Goal: Task Accomplishment & Management: Use online tool/utility

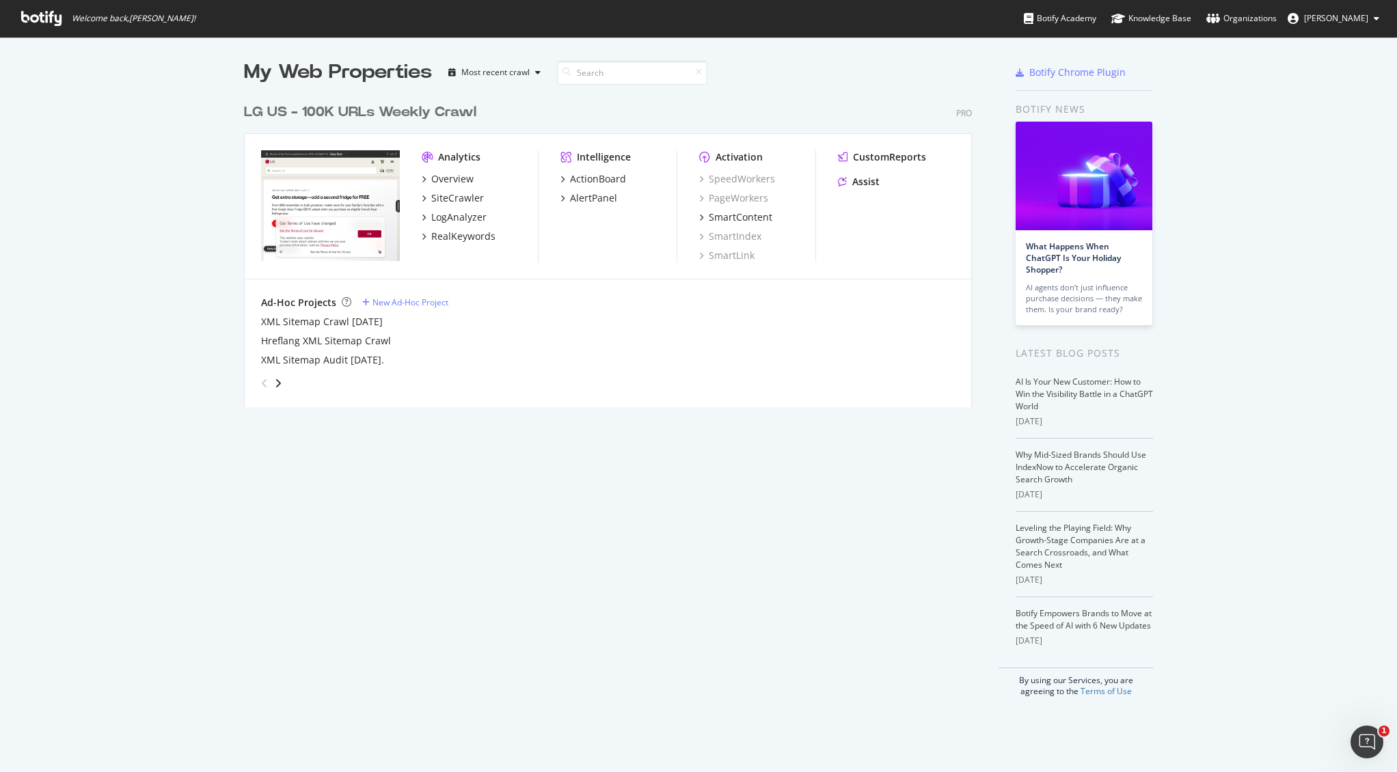
click at [353, 218] on img "grid" at bounding box center [330, 205] width 139 height 111
click at [439, 178] on div "Overview" at bounding box center [452, 179] width 42 height 14
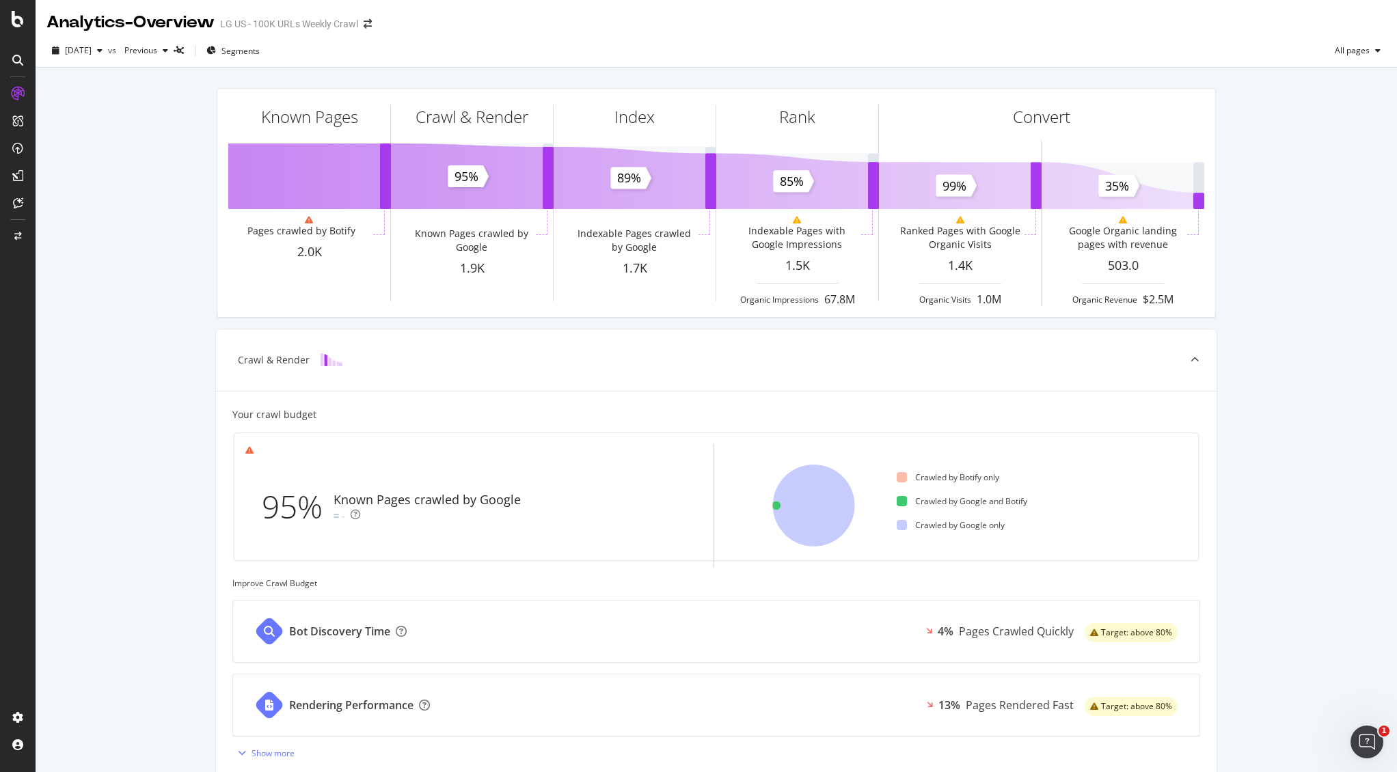
click at [147, 267] on div "Known Pages Pages crawled by Botify 2.0K Crawl & Render Known Pages crawled by …" at bounding box center [716, 564] width 1361 height 993
click at [124, 272] on div "Known Pages Pages crawled by Botify 2.0K Crawl & Render Known Pages crawled by …" at bounding box center [716, 564] width 1361 height 993
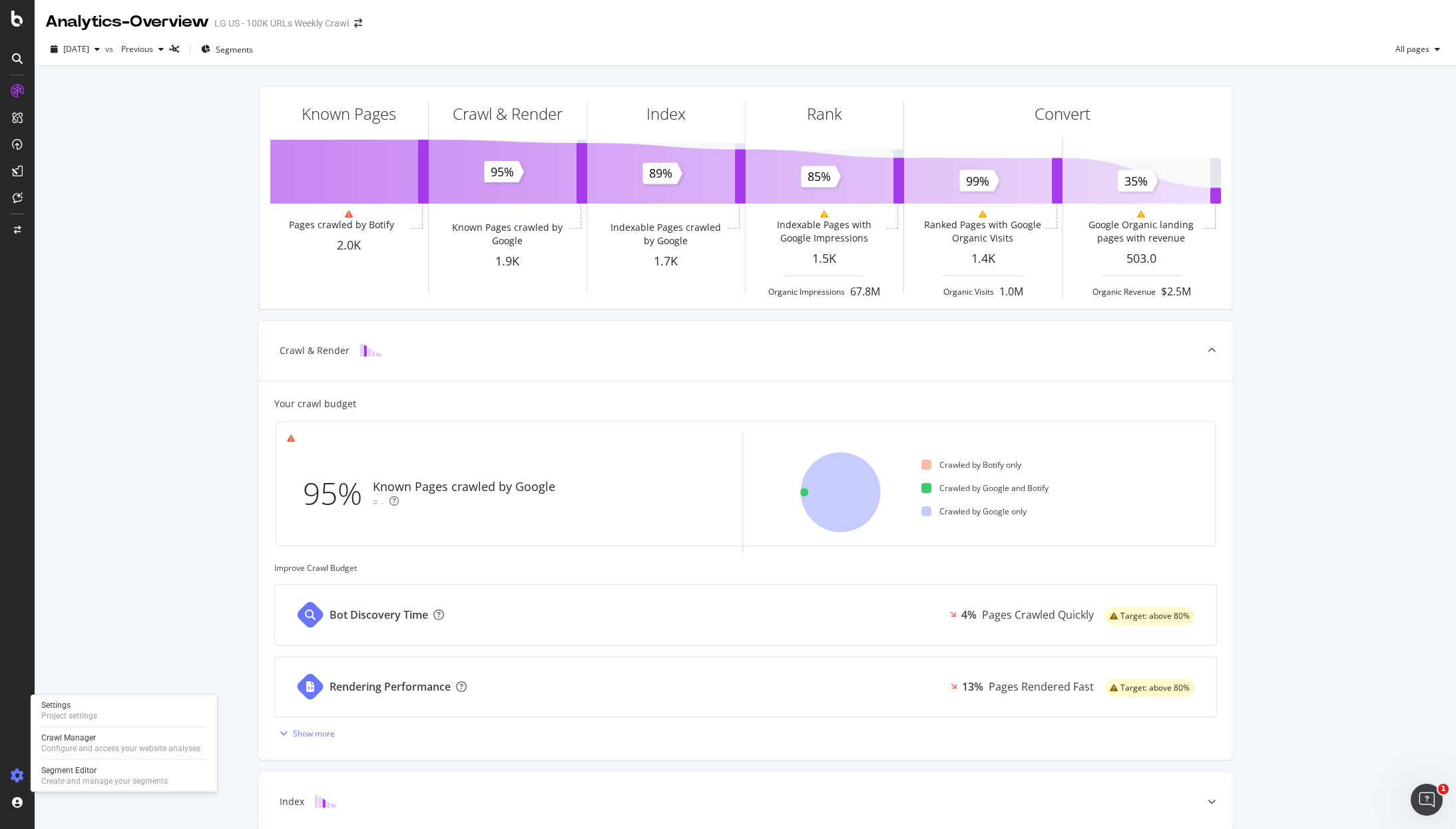
click at [18, 751] on icon at bounding box center [18, 776] width 14 height 14
click at [73, 751] on div "Create and manage your segments" at bounding box center [104, 781] width 127 height 11
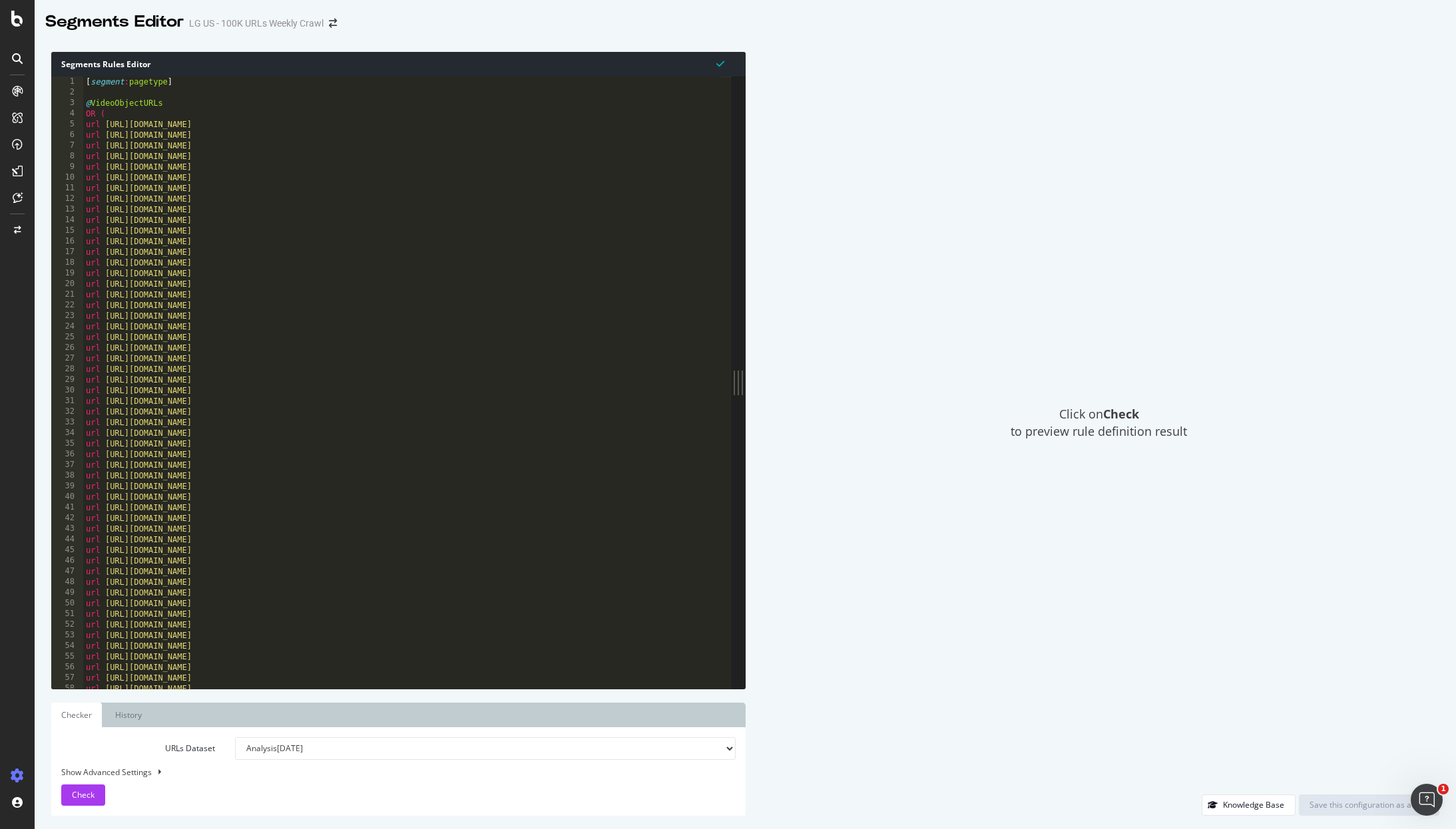
drag, startPoint x: 466, startPoint y: 621, endPoint x: 1182, endPoint y: 663, distance: 717.2
click at [1188, 664] on div "Segments Rules Editor 1 2 3 4 5 6 7 8 9 10 11 12 13 14 15 16 17 18 19 20 21 22 …" at bounding box center [746, 434] width 1422 height 791
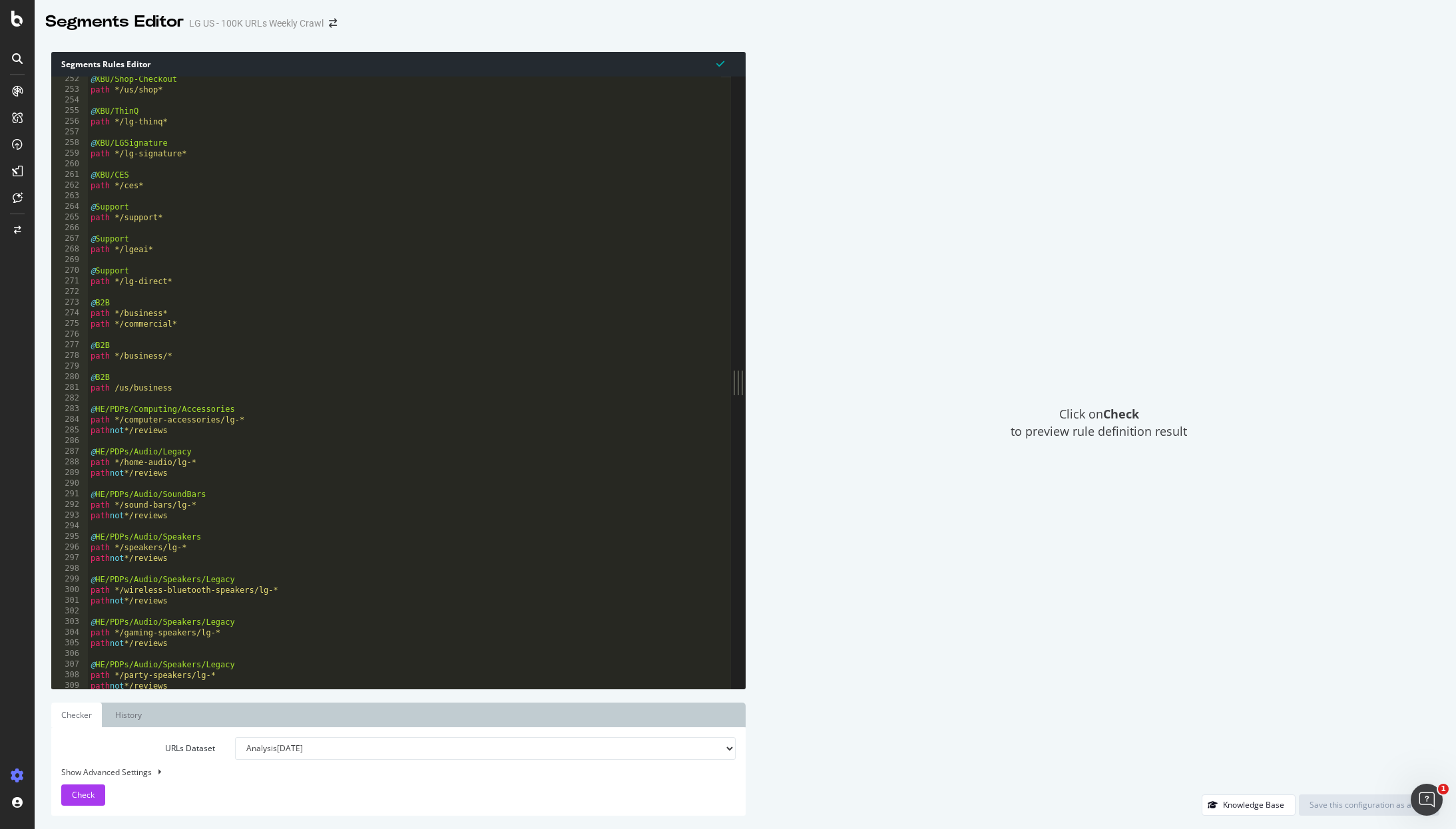
scroll to position [2676, 0]
click at [514, 335] on div "@ XBU/Shop-Checkout path */us/shop* @ XBU/ThinQ path */lg-thinq* @ XBU/LGSignat…" at bounding box center [735, 386] width 1295 height 623
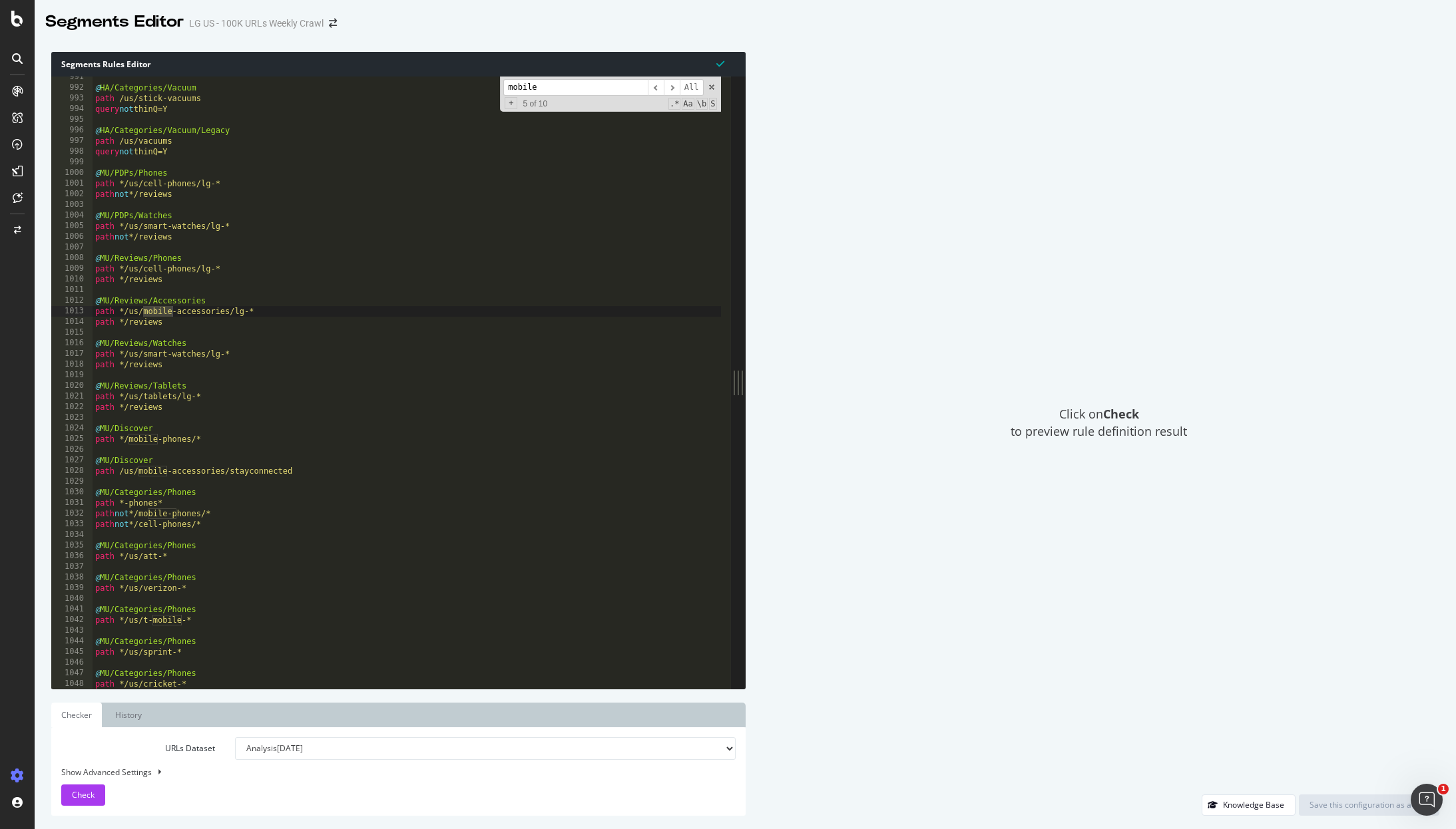
scroll to position [10567, 0]
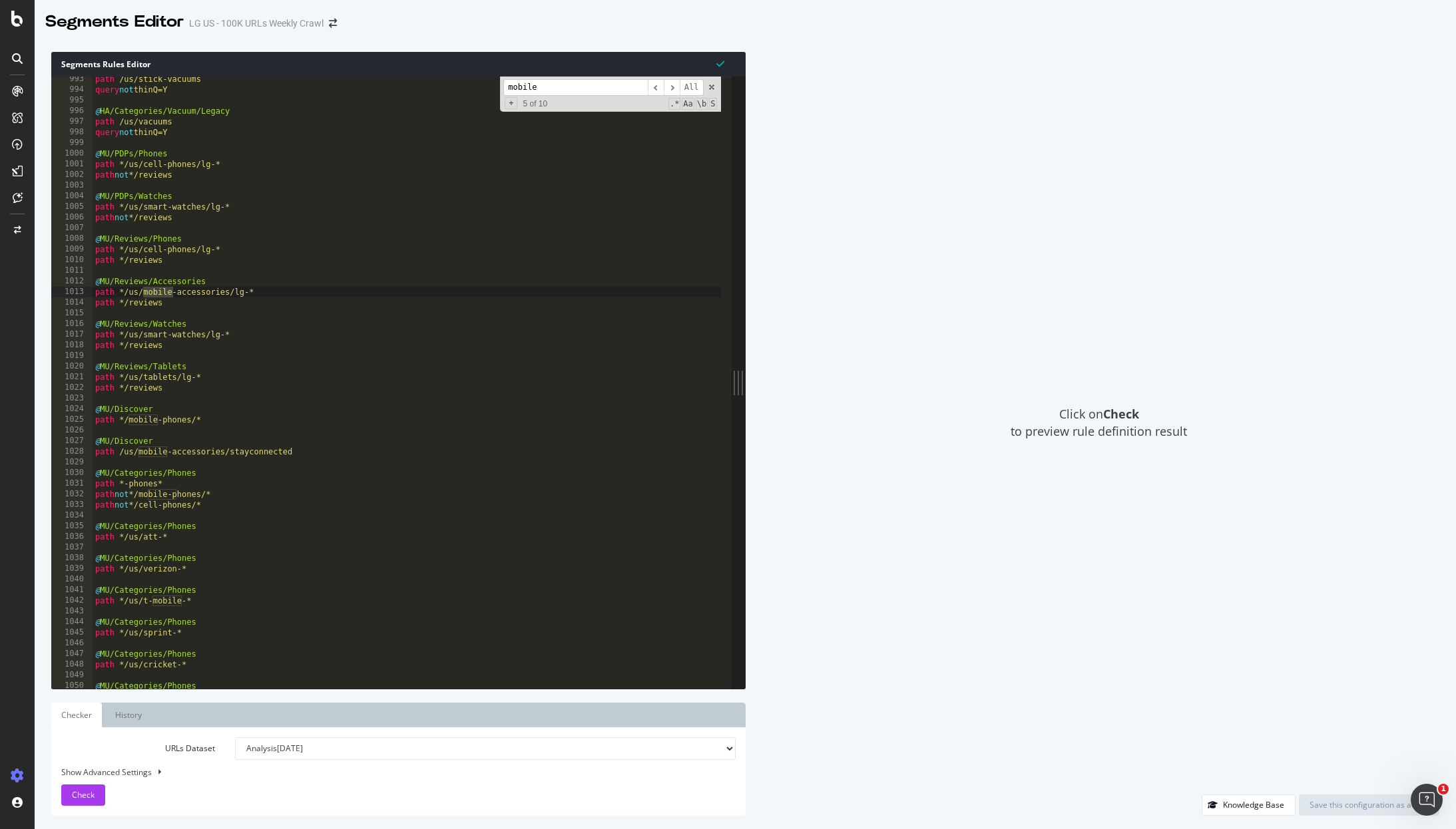
type input "mobile"
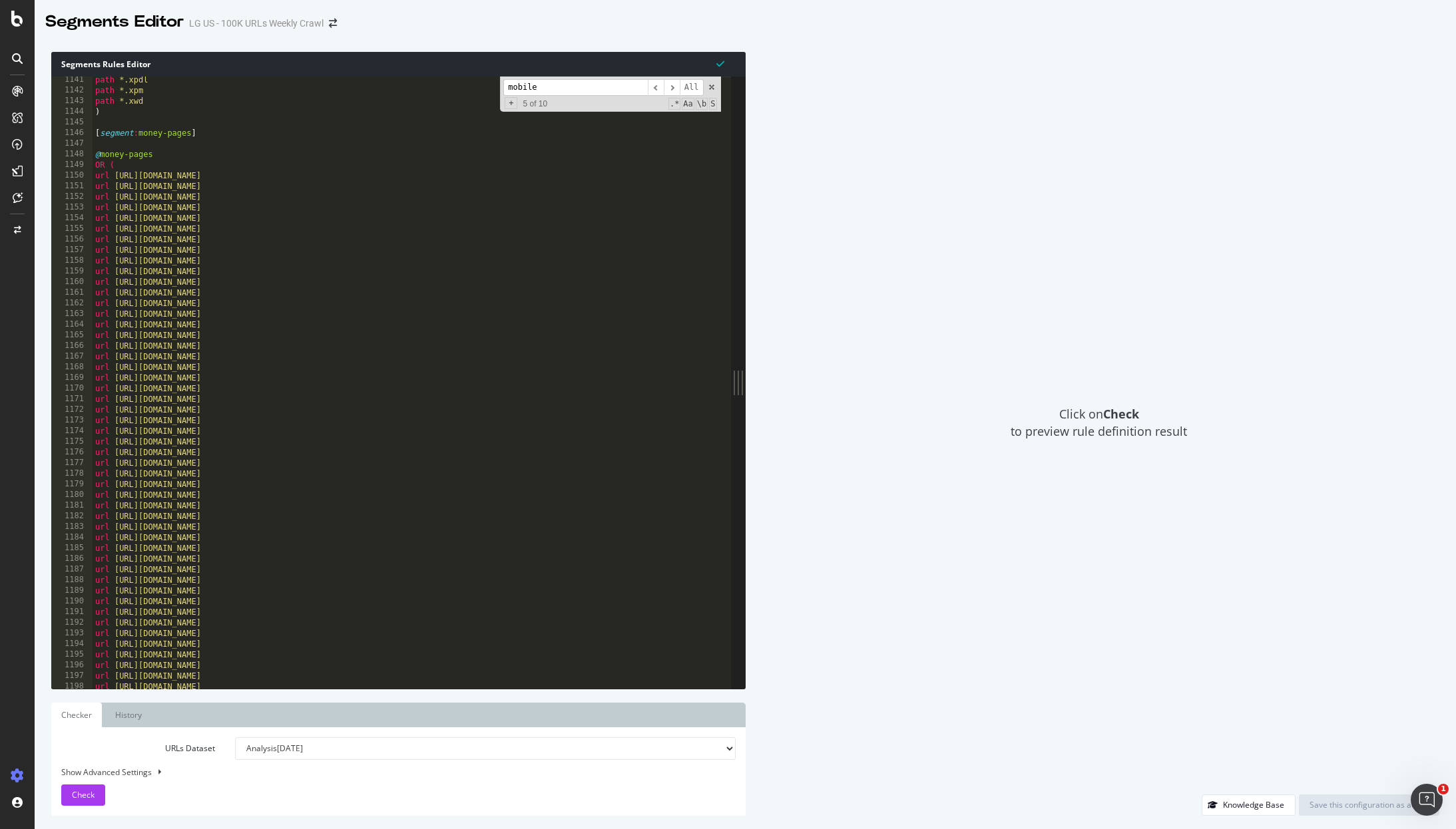
scroll to position [12064, 0]
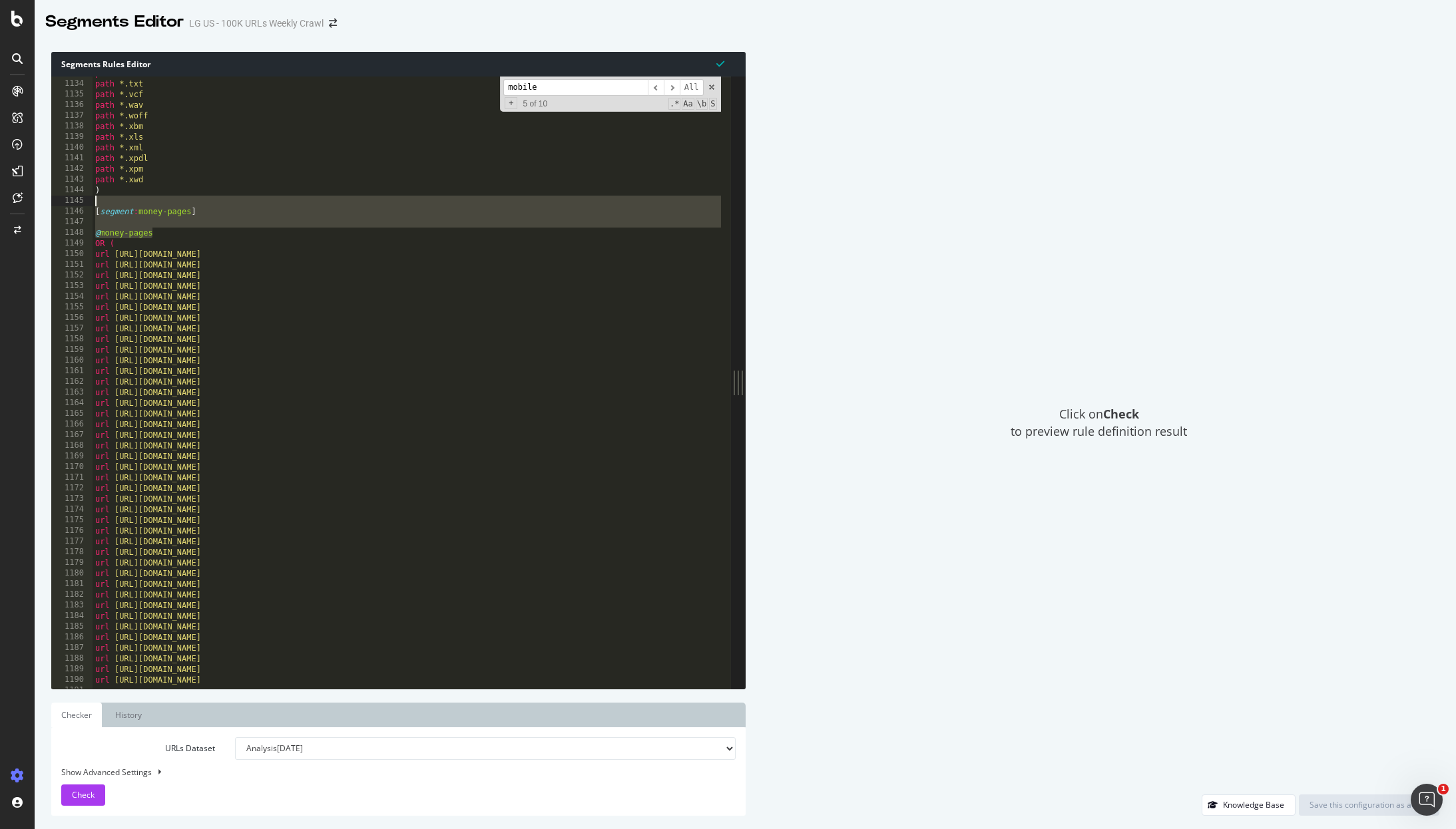
drag, startPoint x: 157, startPoint y: 232, endPoint x: 73, endPoint y: 199, distance: 90.2
click at [73, 199] on div "@money-pages 1133 1134 1135 1136 1137 1138 1139 1140 1141 1142 1143 1144 1145 1…" at bounding box center [392, 383] width 680 height 613
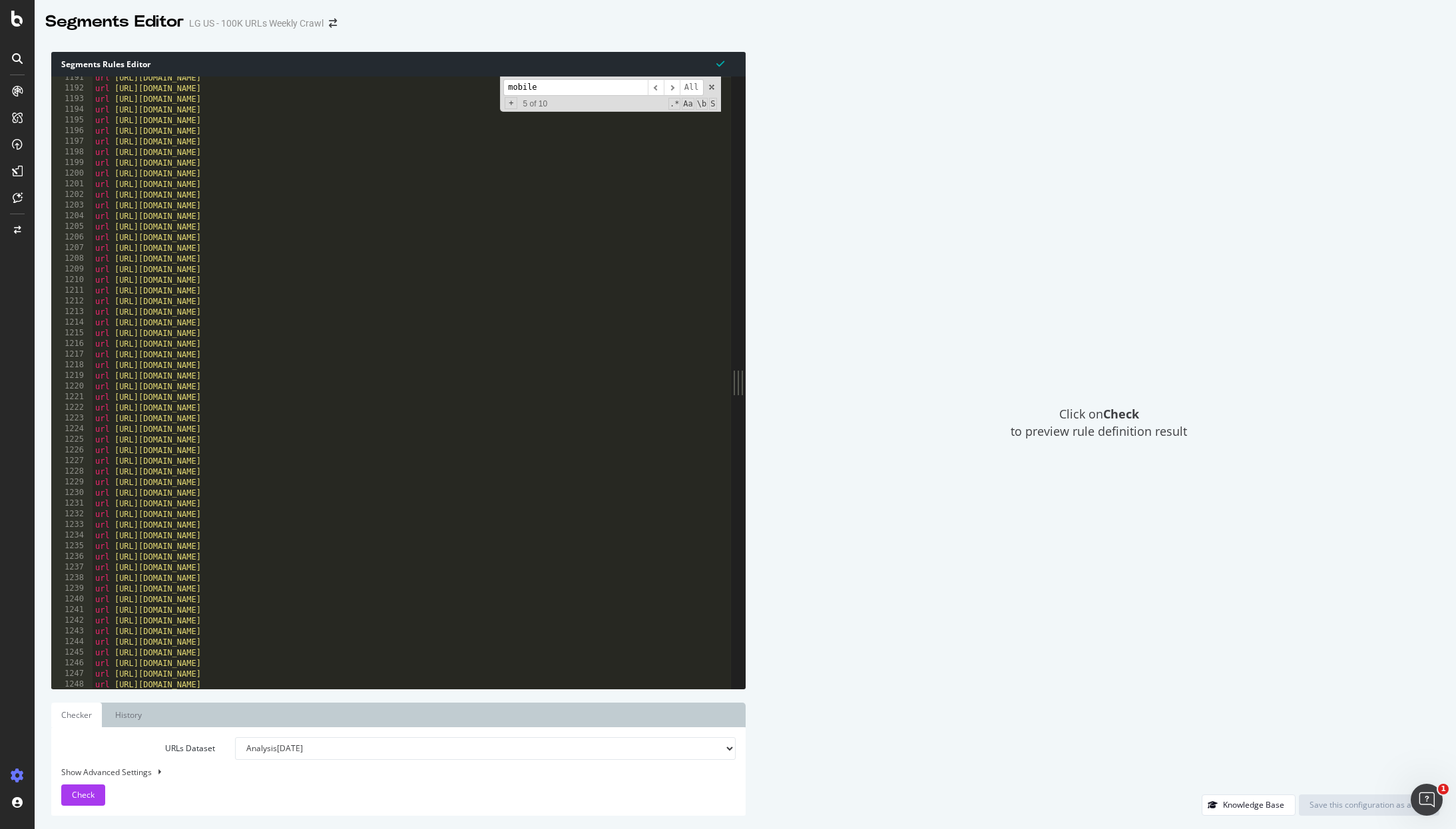
scroll to position [12677, 0]
drag, startPoint x: 280, startPoint y: 194, endPoint x: 115, endPoint y: 193, distance: 165.0
click at [115, 193] on div "url [URL][DOMAIN_NAME] url [URL][DOMAIN_NAME] url [URL][DOMAIN_NAME] url [URL][…" at bounding box center [740, 384] width 1295 height 623
type textarea "url [URL][DOMAIN_NAME]"
type input "[URL][DOMAIN_NAME]"
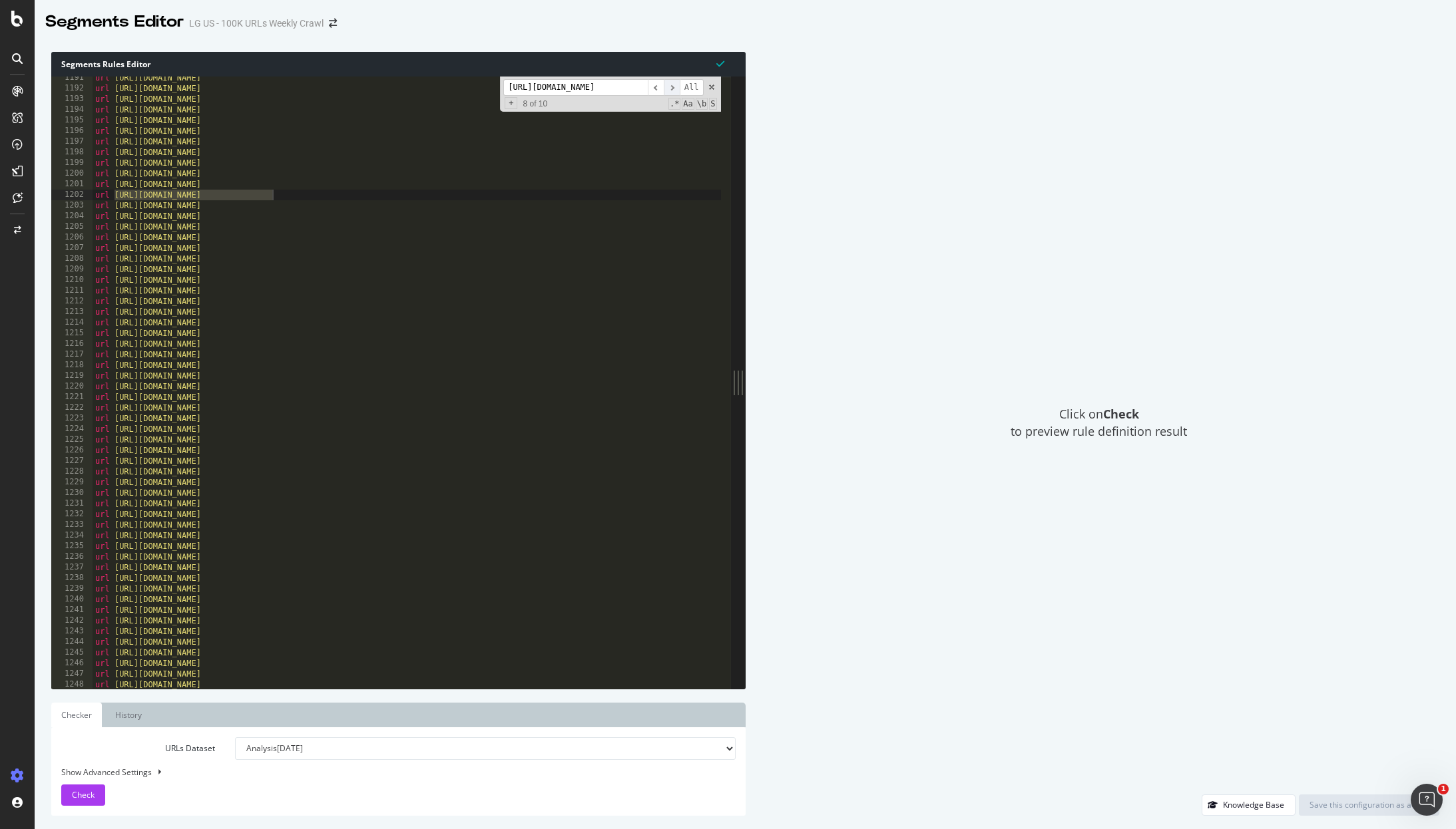
scroll to position [0, 22]
click at [668, 90] on span "​" at bounding box center [671, 87] width 16 height 17
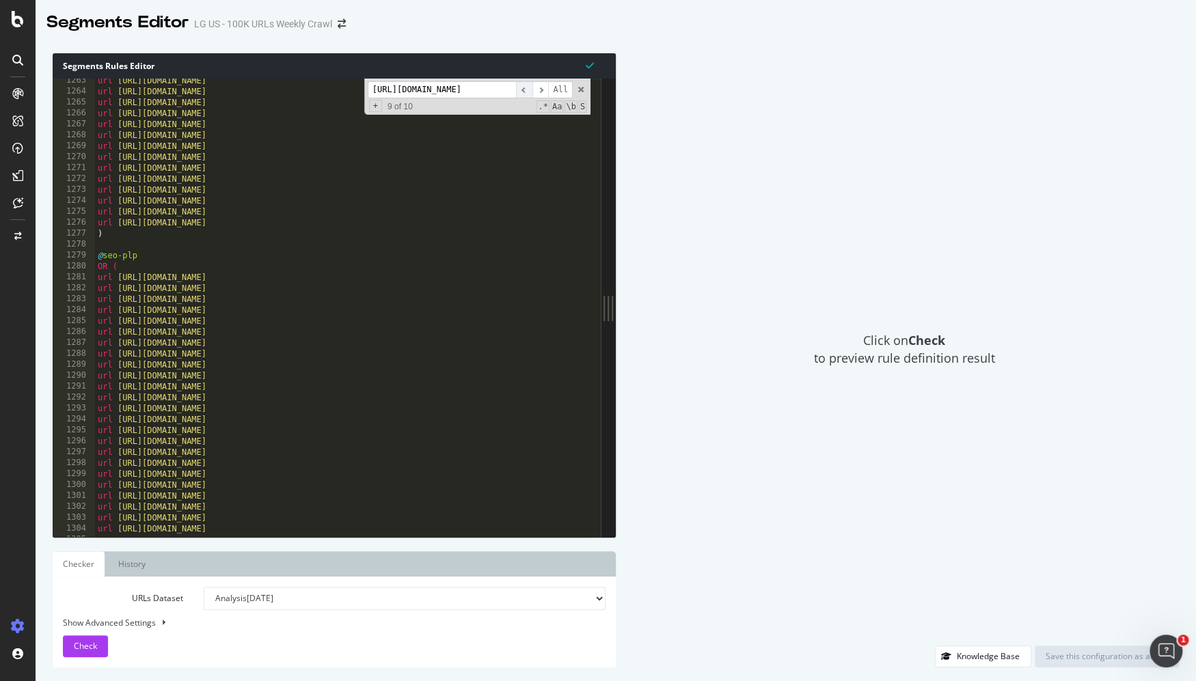
scroll to position [0, 23]
click at [521, 86] on span "​" at bounding box center [524, 89] width 16 height 17
click at [543, 85] on span "​" at bounding box center [540, 89] width 16 height 17
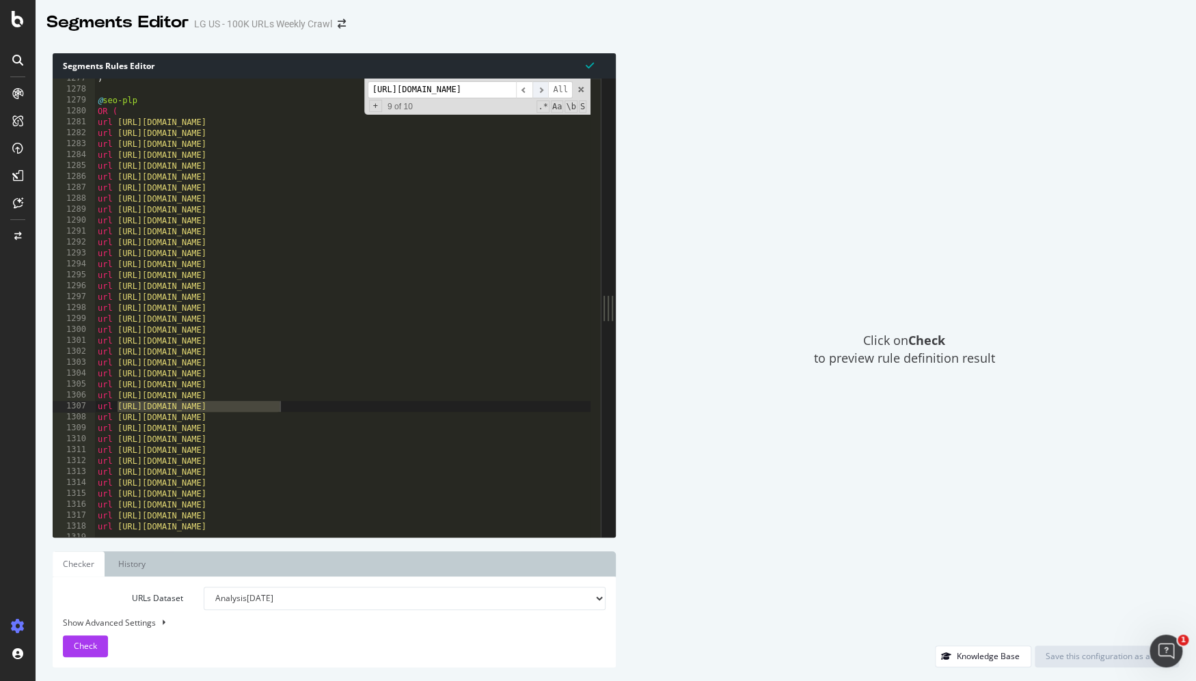
click at [543, 89] on span "​" at bounding box center [540, 89] width 16 height 17
click at [540, 94] on span "​" at bounding box center [540, 89] width 16 height 17
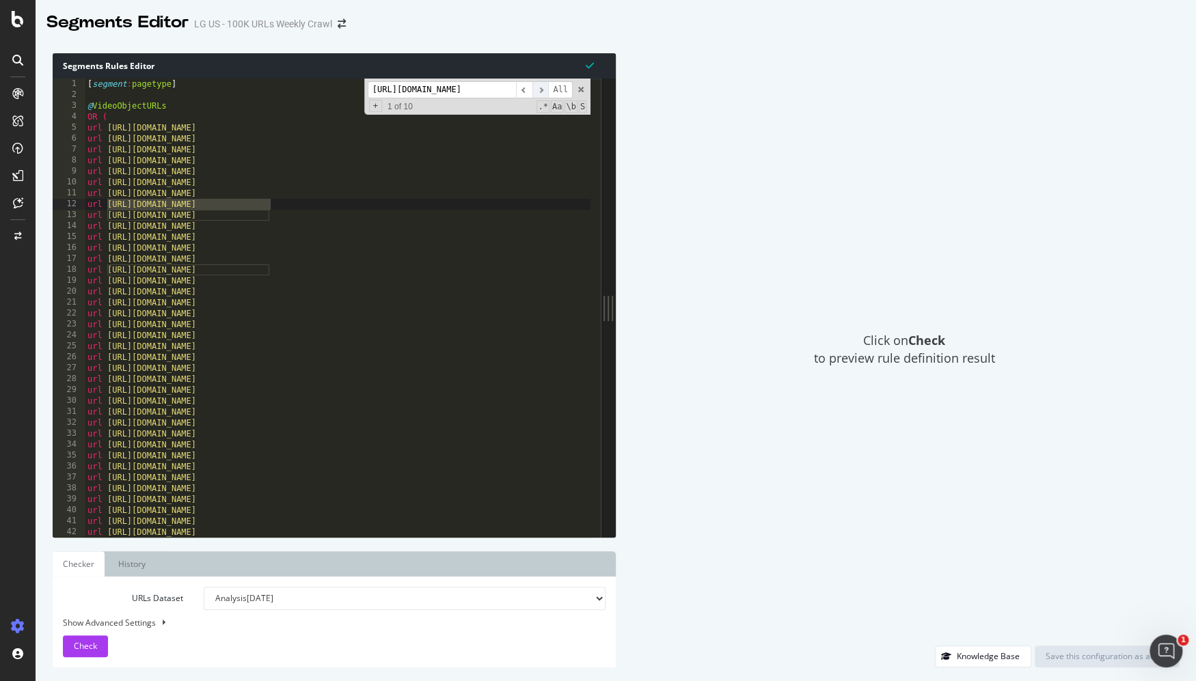
scroll to position [0, 0]
click at [540, 94] on span "​" at bounding box center [540, 89] width 16 height 17
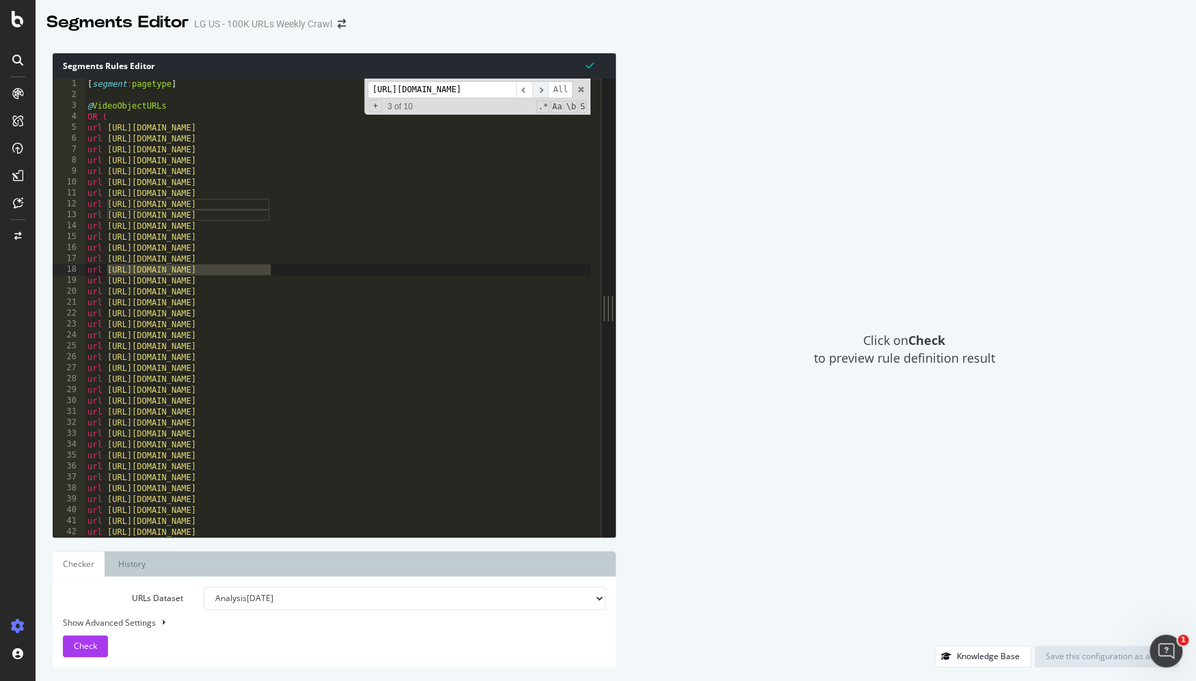
scroll to position [399, 0]
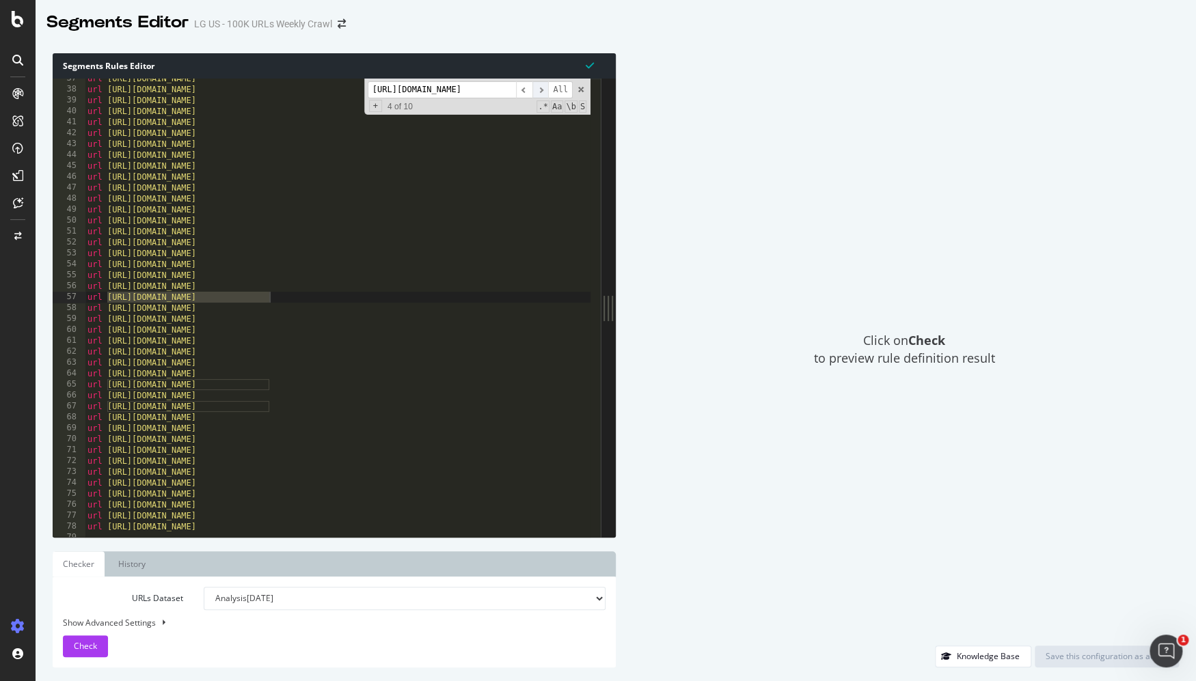
click at [540, 94] on span "​" at bounding box center [540, 89] width 16 height 17
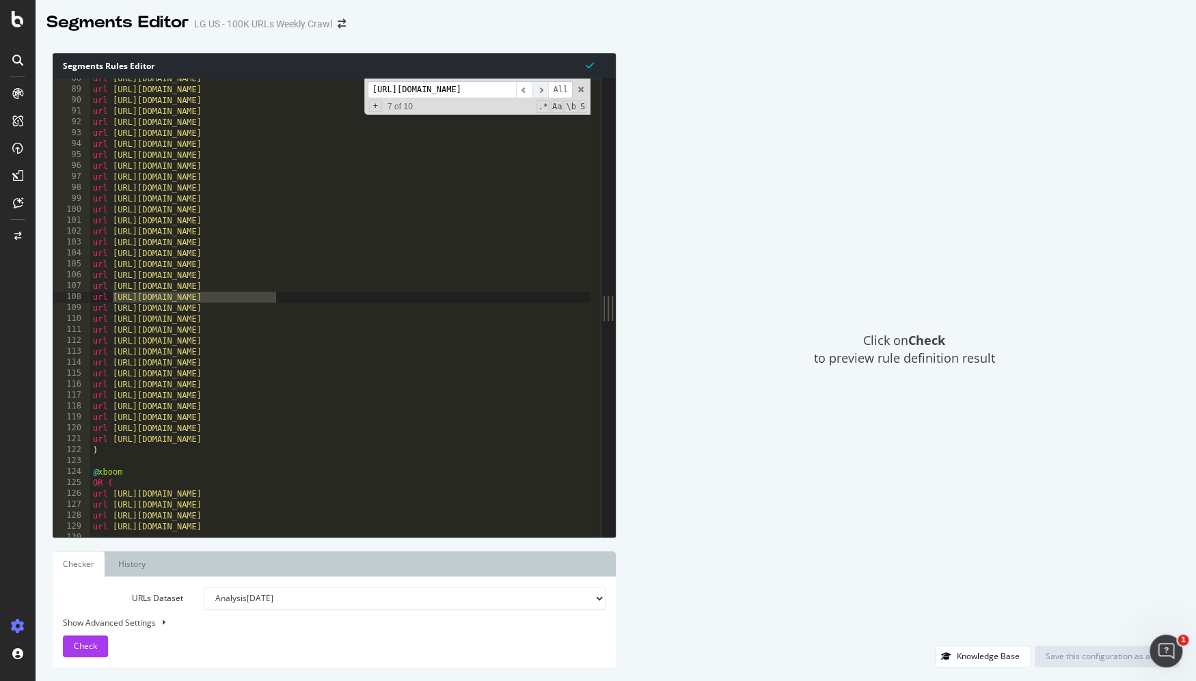
click at [544, 85] on span "​" at bounding box center [540, 89] width 16 height 17
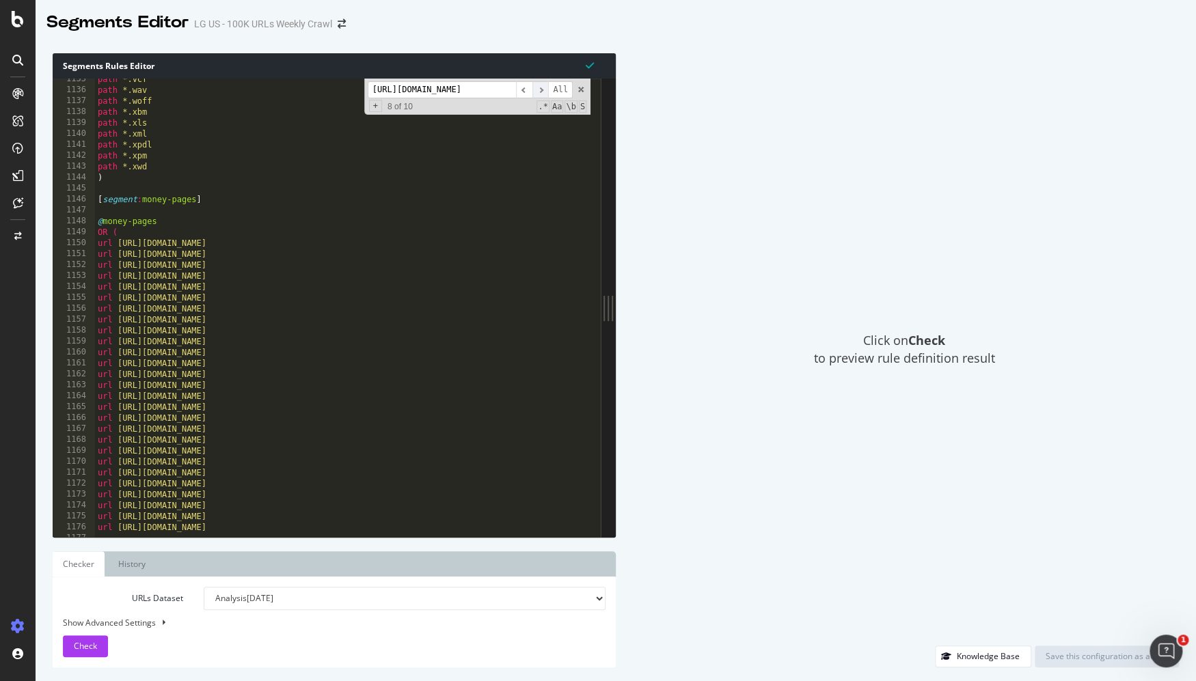
scroll to position [0, 23]
click at [540, 94] on span "​" at bounding box center [540, 89] width 16 height 17
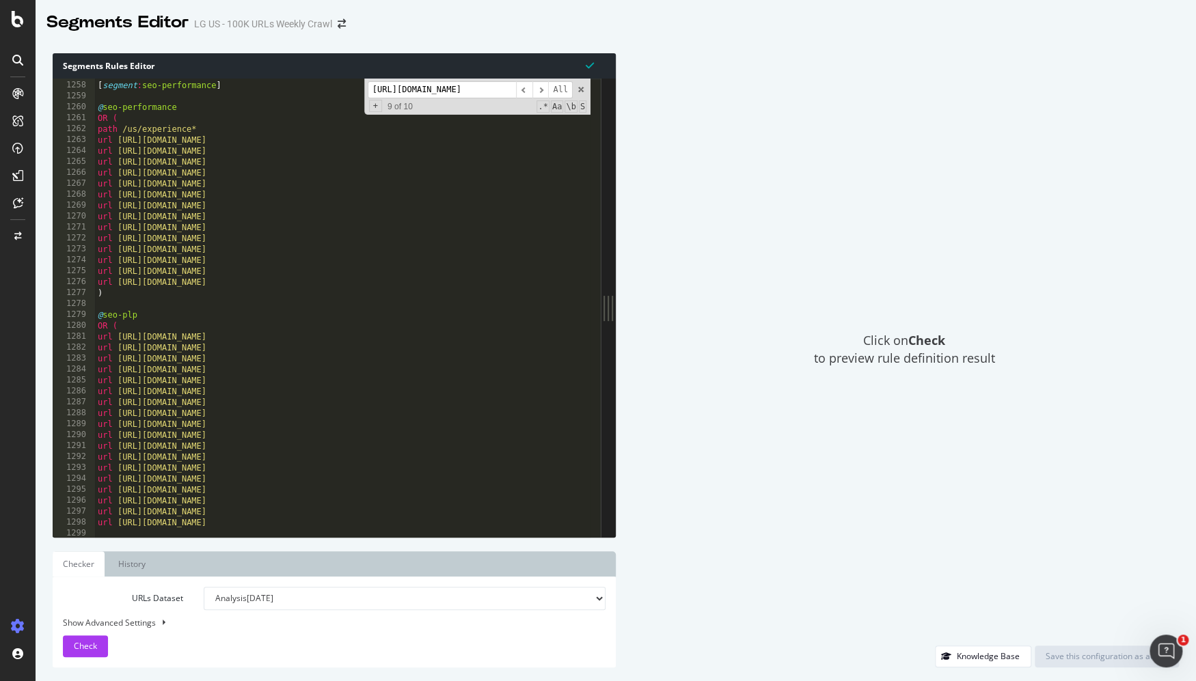
scroll to position [0, 0]
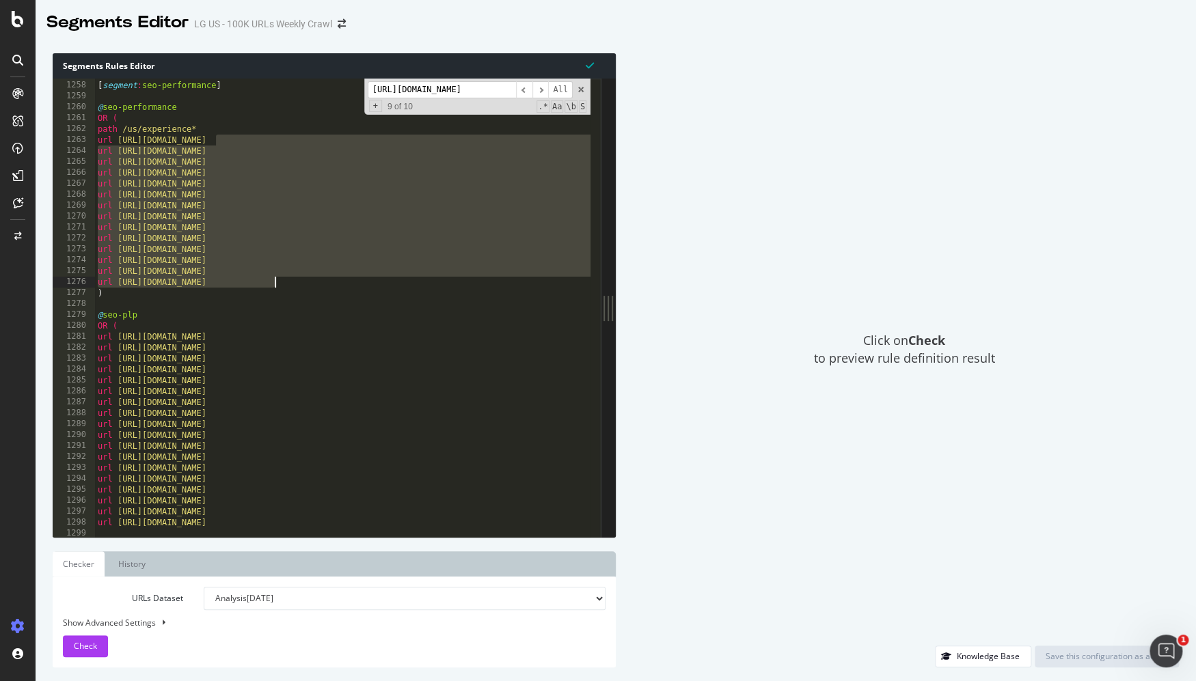
drag, startPoint x: 215, startPoint y: 142, endPoint x: 275, endPoint y: 281, distance: 151.5
click at [275, 281] on div "[ segment : seo-performance ] @ seo-performance OR ( path /us/experience* url […" at bounding box center [759, 304] width 1329 height 470
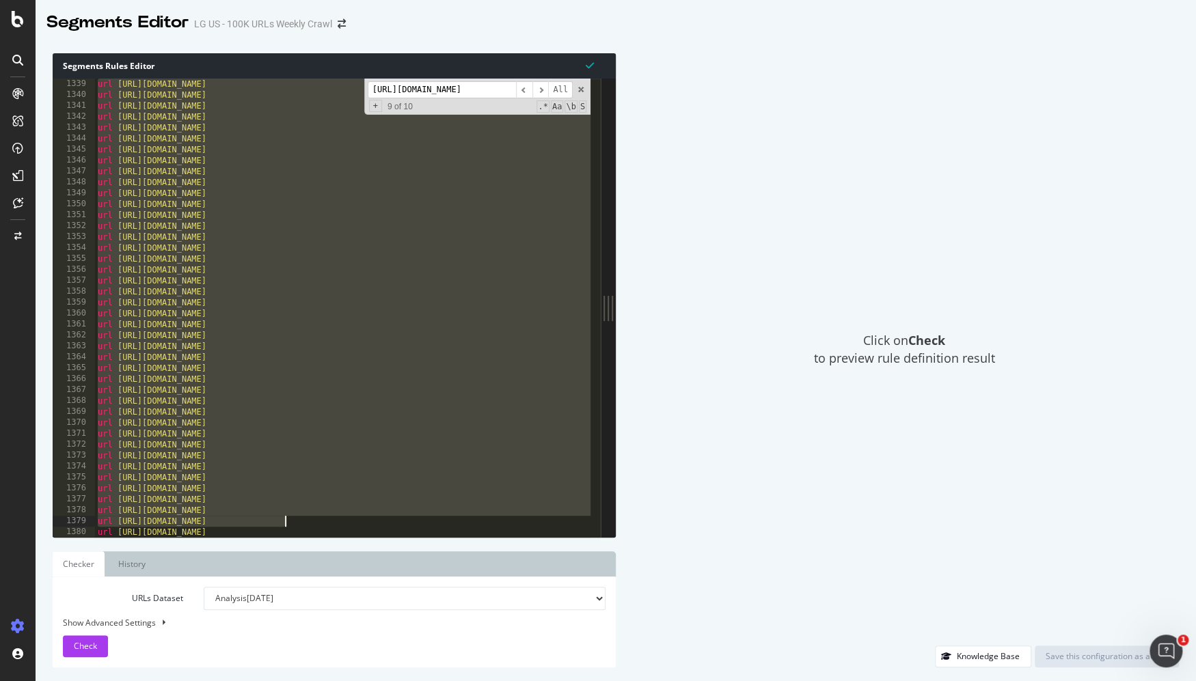
drag, startPoint x: 135, startPoint y: 342, endPoint x: 277, endPoint y: 541, distance: 244.4
click at [282, 563] on div "Segments Rules Editor url [URL][DOMAIN_NAME] url [URL][DOMAIN_NAME] 1339 1340 1…" at bounding box center [334, 360] width 563 height 614
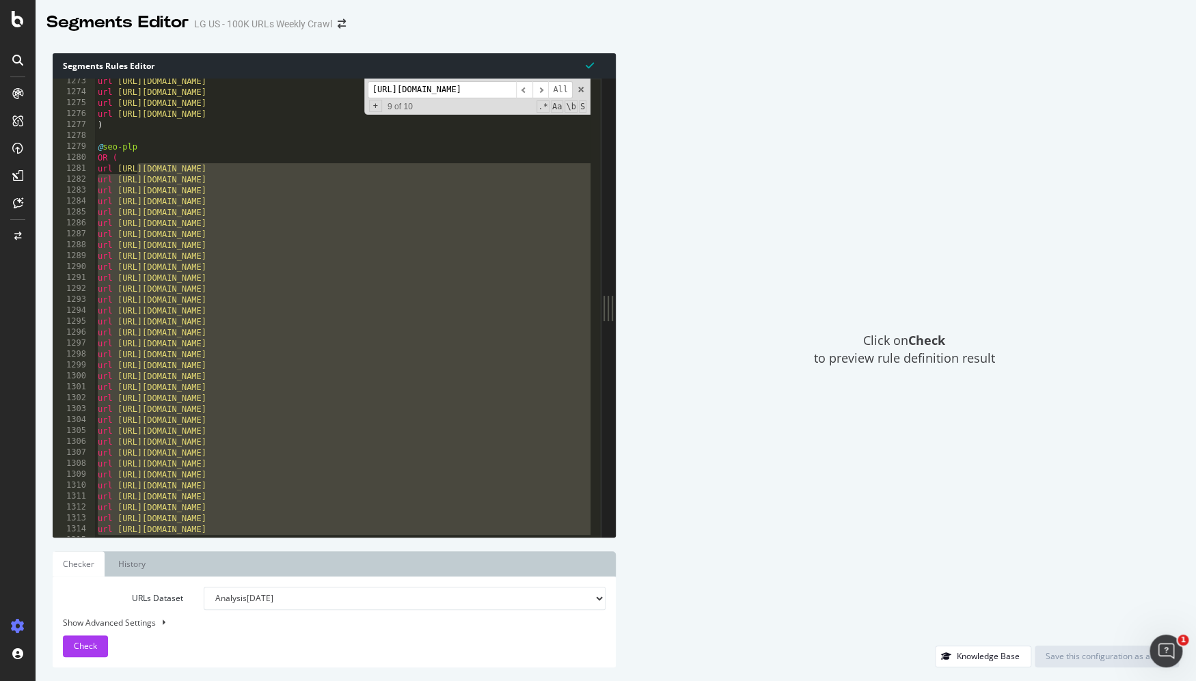
scroll to position [13772, 0]
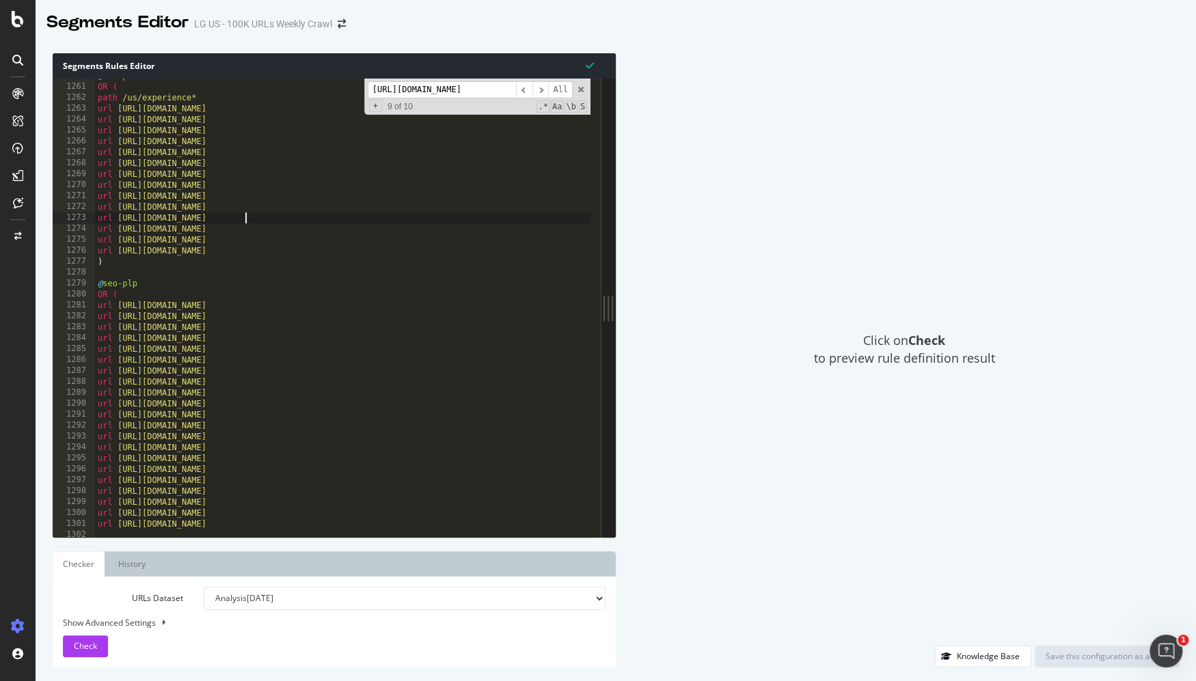
click at [245, 214] on div "@ seo-performance OR ( path /us/experience* url [URL][DOMAIN_NAME] url [URL][DO…" at bounding box center [759, 305] width 1329 height 470
drag, startPoint x: 322, startPoint y: 238, endPoint x: 80, endPoint y: 244, distance: 242.6
click at [80, 244] on div "url [URL][DOMAIN_NAME] 1260 1261 1262 1263 1264 1265 1266 1267 1268 1269 1270 1…" at bounding box center [327, 308] width 548 height 458
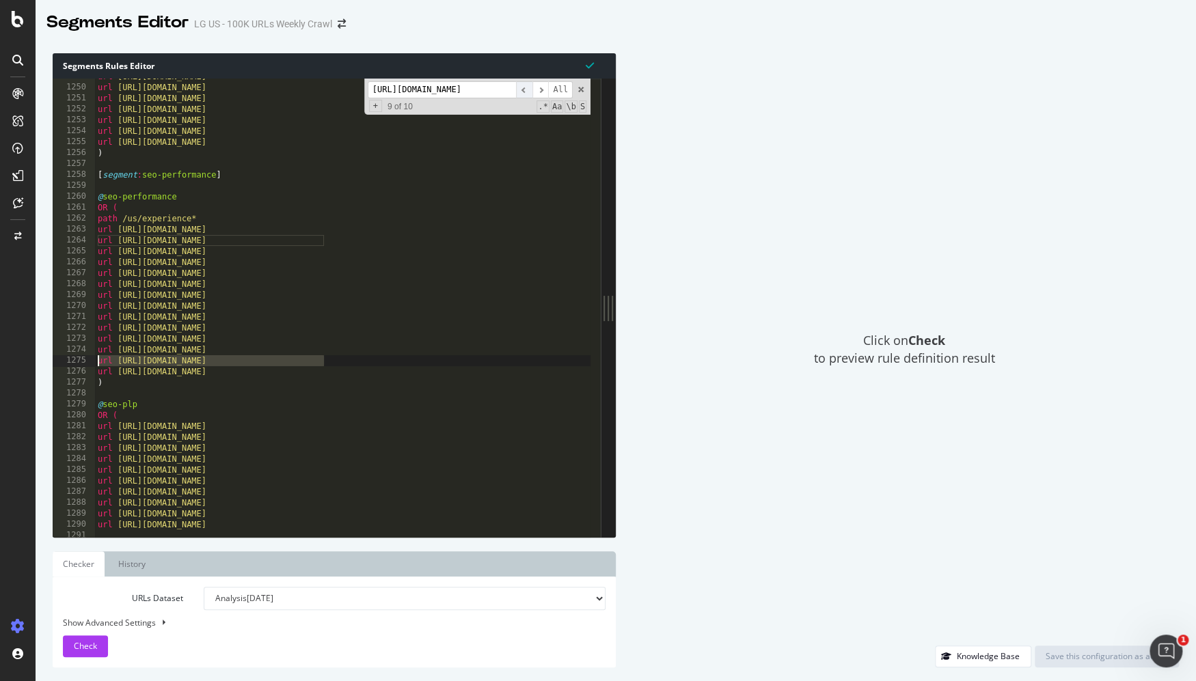
scroll to position [0, 23]
click at [521, 92] on span "​" at bounding box center [524, 89] width 16 height 17
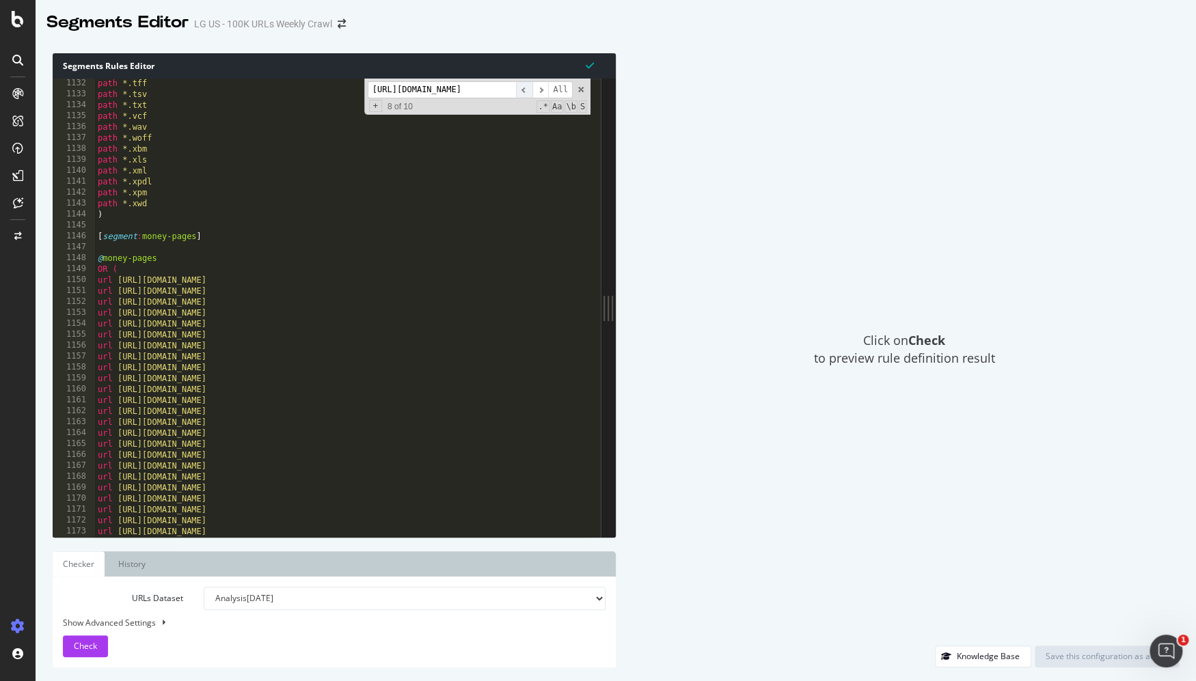
drag, startPoint x: 538, startPoint y: 87, endPoint x: 530, endPoint y: 93, distance: 10.4
click at [538, 88] on span "​" at bounding box center [540, 89] width 16 height 17
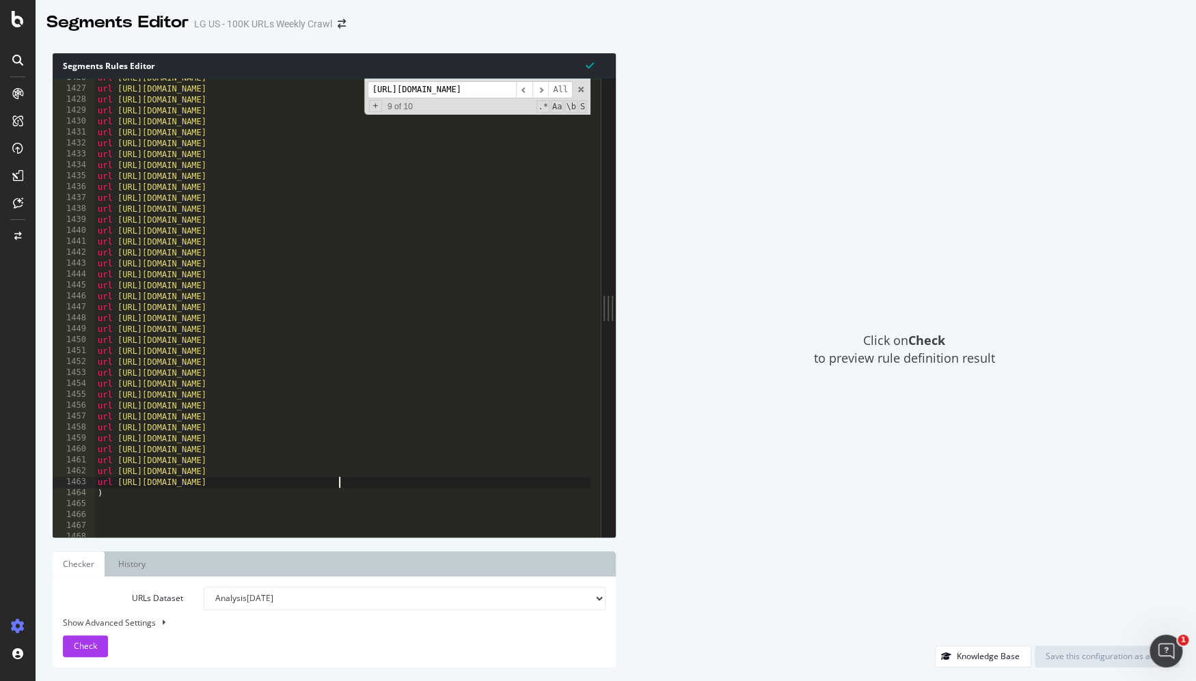
scroll to position [0, 0]
click at [345, 485] on div "url [URL][DOMAIN_NAME] url [URL][DOMAIN_NAME] url [URL][DOMAIN_NAME] url [URL][…" at bounding box center [759, 307] width 1329 height 470
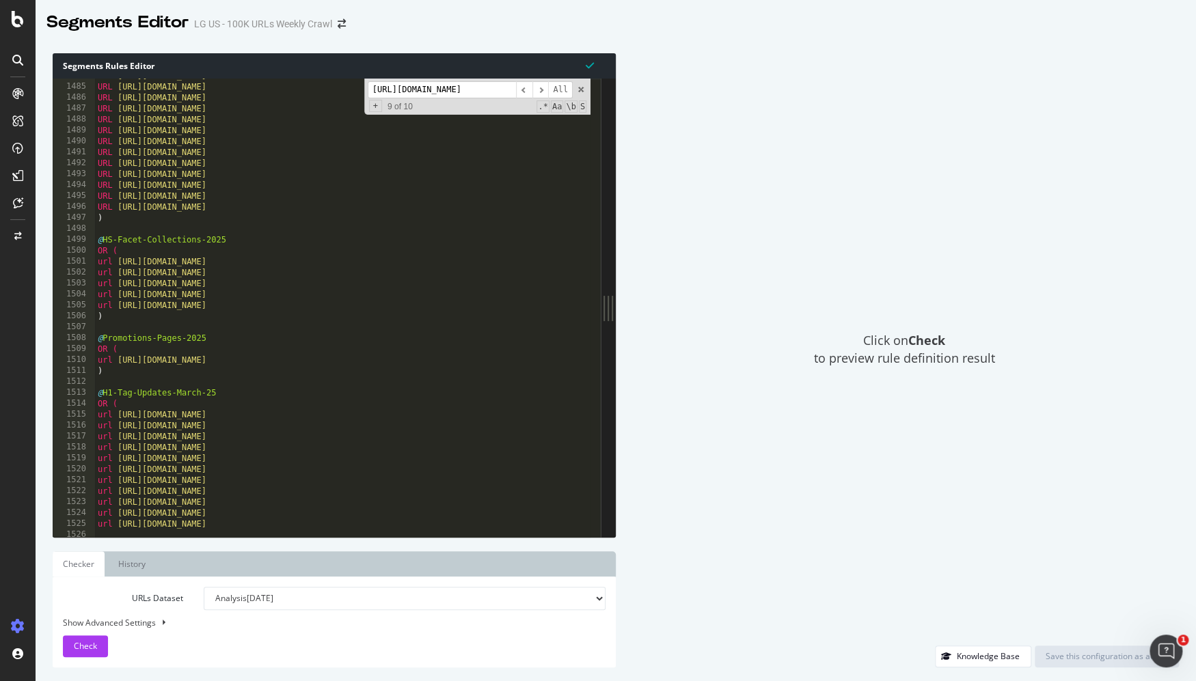
scroll to position [16073, 0]
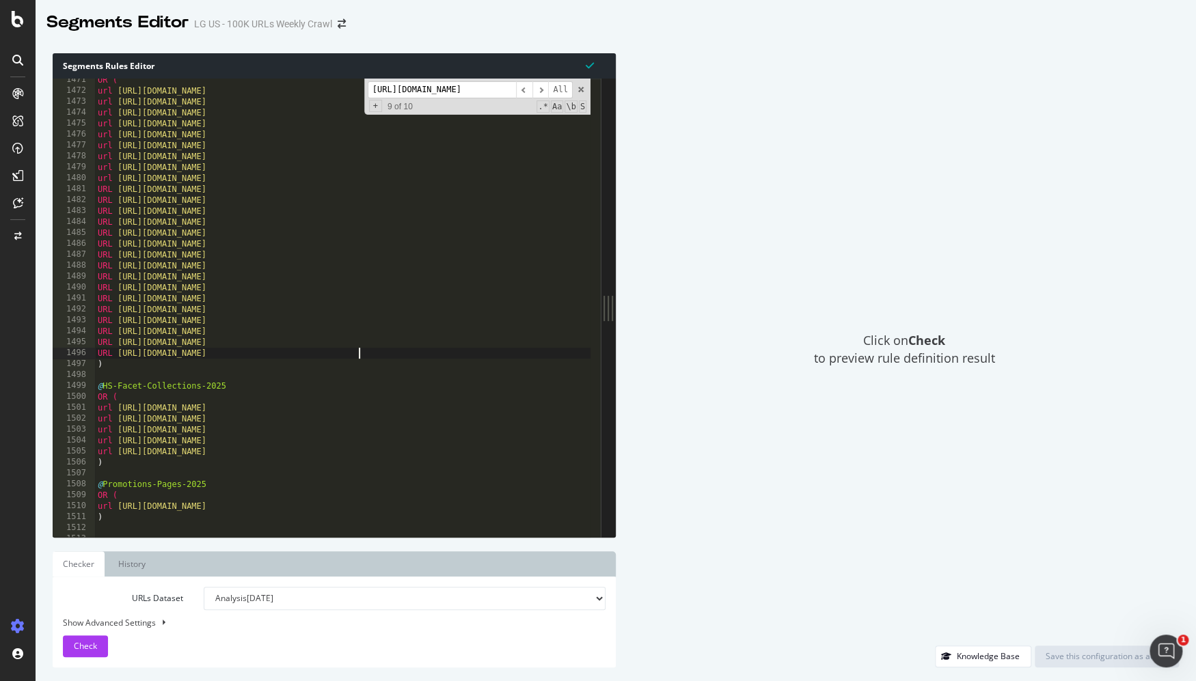
click at [380, 355] on div "OR ( url [URL][DOMAIN_NAME] url [URL][DOMAIN_NAME] url [URL][DOMAIN_NAME] url […" at bounding box center [759, 309] width 1329 height 470
type textarea "URL [URL][DOMAIN_NAME]"
paste textarea "[URL][DOMAIN_NAME]"
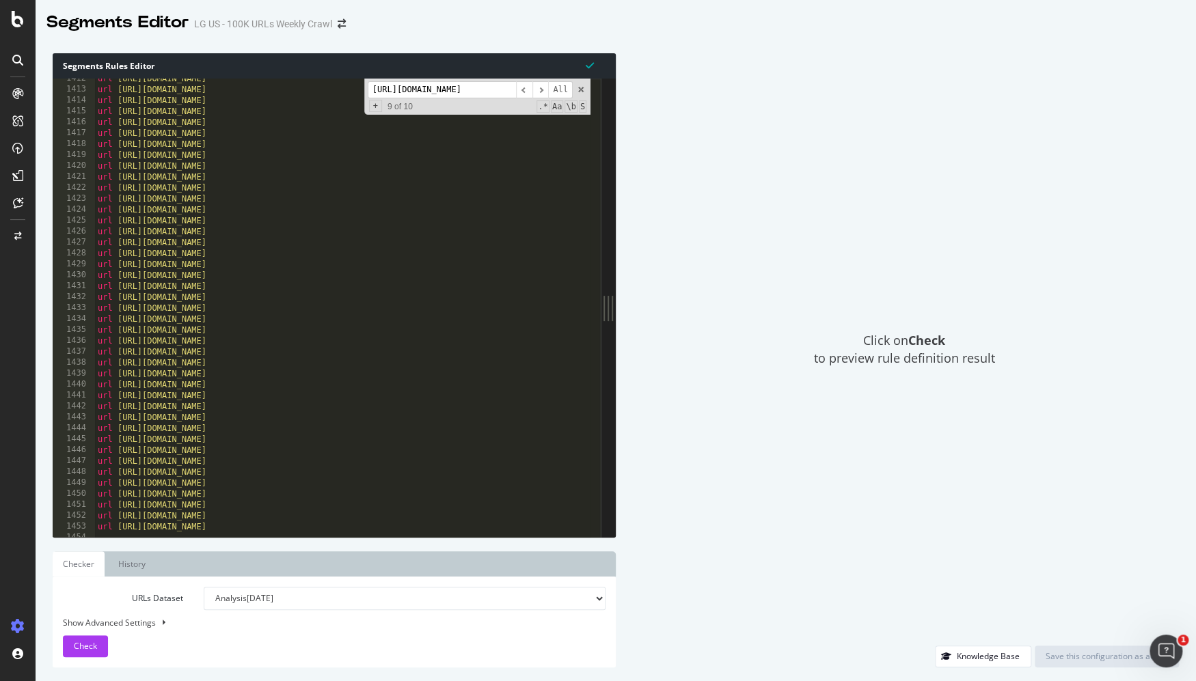
scroll to position [15431, 0]
click at [688, 133] on div "Click on Check to preview rule definition result" at bounding box center [903, 349] width 549 height 592
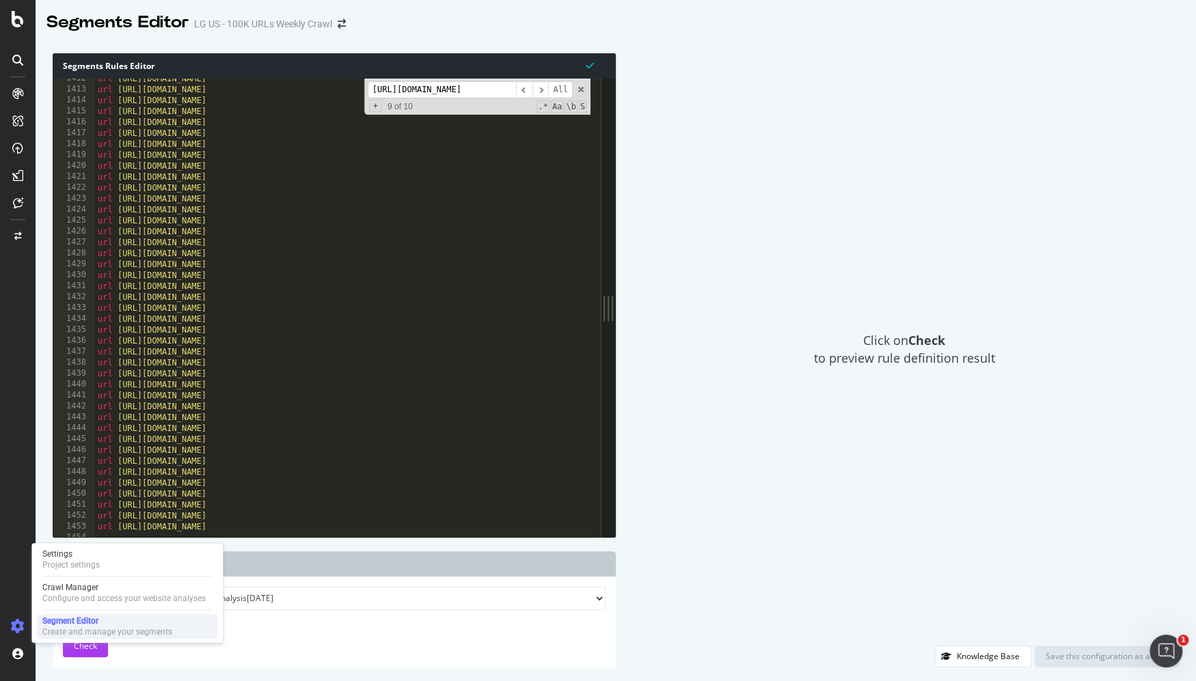
click at [53, 624] on div "Segment Editor" at bounding box center [107, 621] width 130 height 11
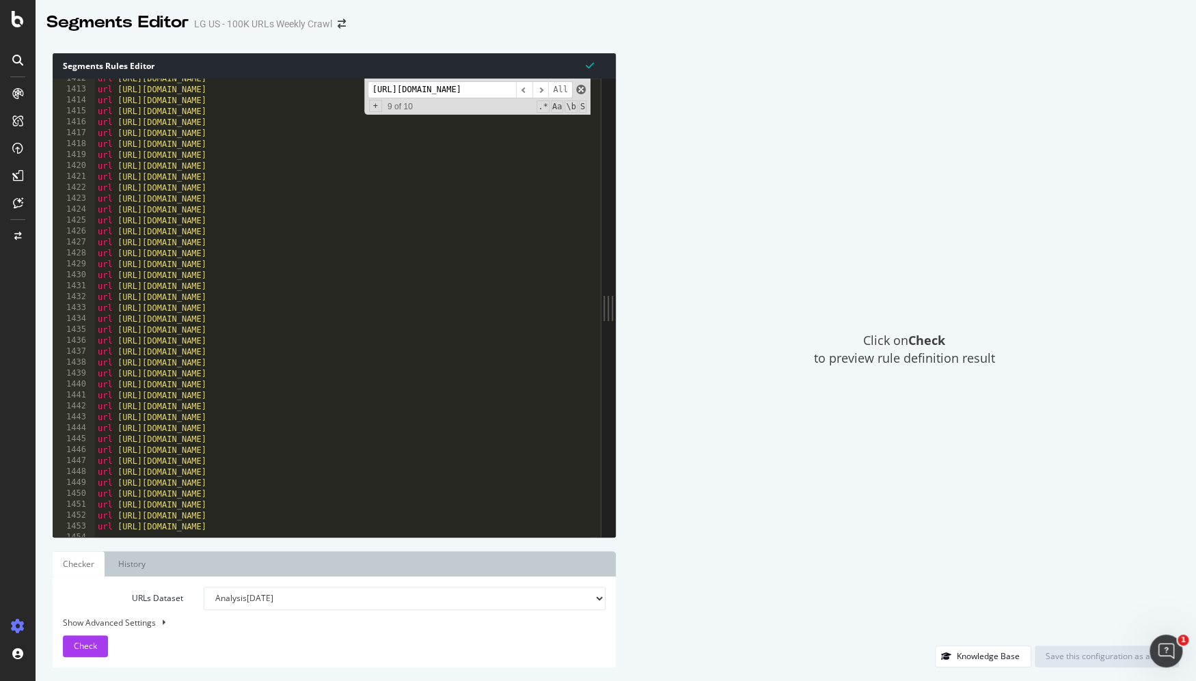
scroll to position [0, 23]
click at [581, 93] on span at bounding box center [581, 90] width 10 height 10
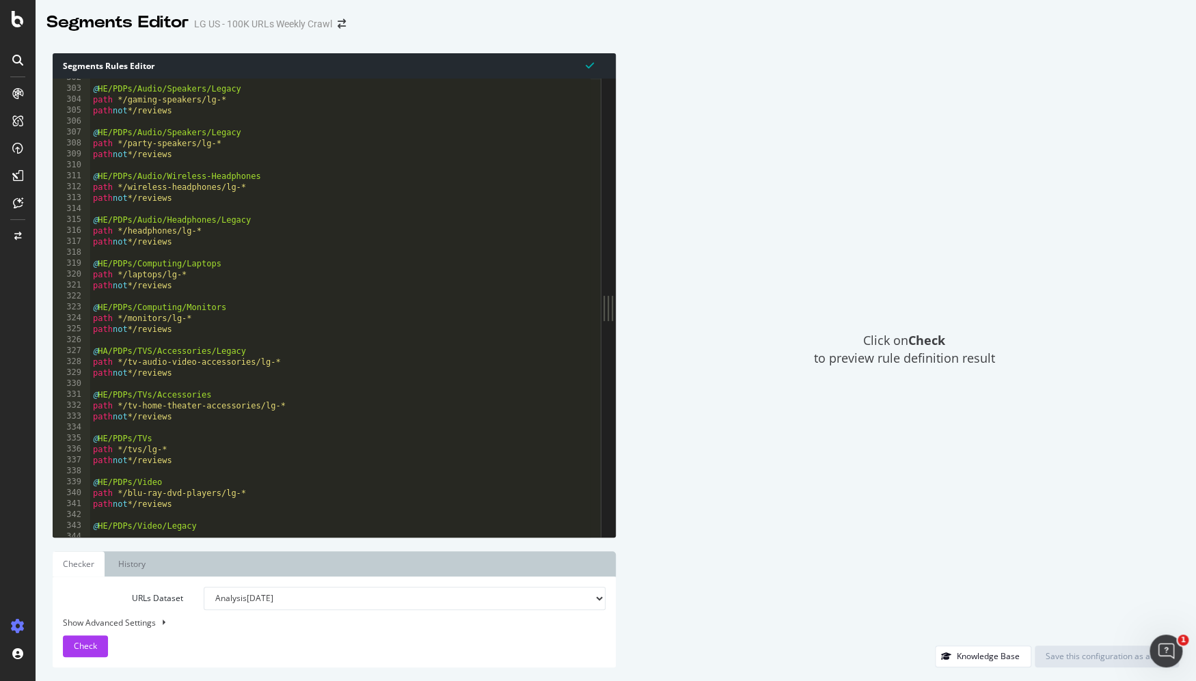
scroll to position [3367, 0]
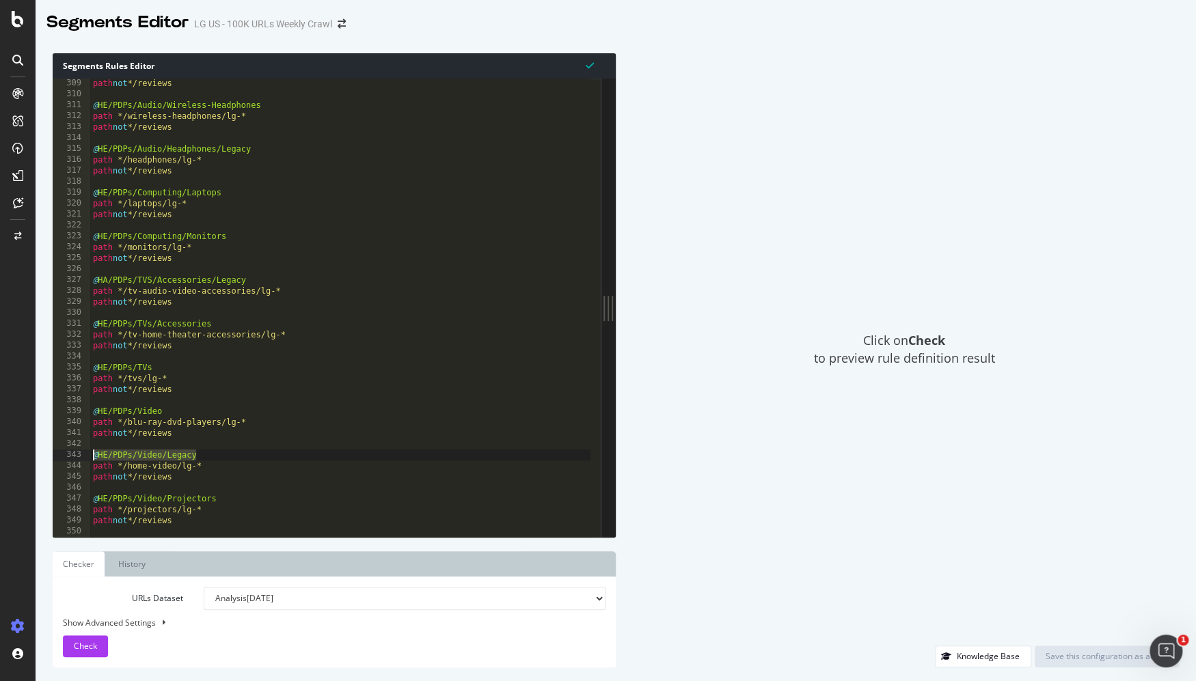
drag, startPoint x: 210, startPoint y: 456, endPoint x: 87, endPoint y: 455, distance: 123.0
click at [87, 454] on div "URL [URL][DOMAIN_NAME] 309 310 311 312 313 314 315 316 317 318 319 320 321 322 …" at bounding box center [327, 308] width 548 height 458
drag, startPoint x: 221, startPoint y: 500, endPoint x: 90, endPoint y: 495, distance: 131.3
click at [90, 495] on div "@HE/PDPs/Video/Legacy 309 310 311 312 313 314 315 316 317 318 319 320 321 322 3…" at bounding box center [327, 308] width 548 height 458
drag, startPoint x: 231, startPoint y: 235, endPoint x: 74, endPoint y: 232, distance: 156.5
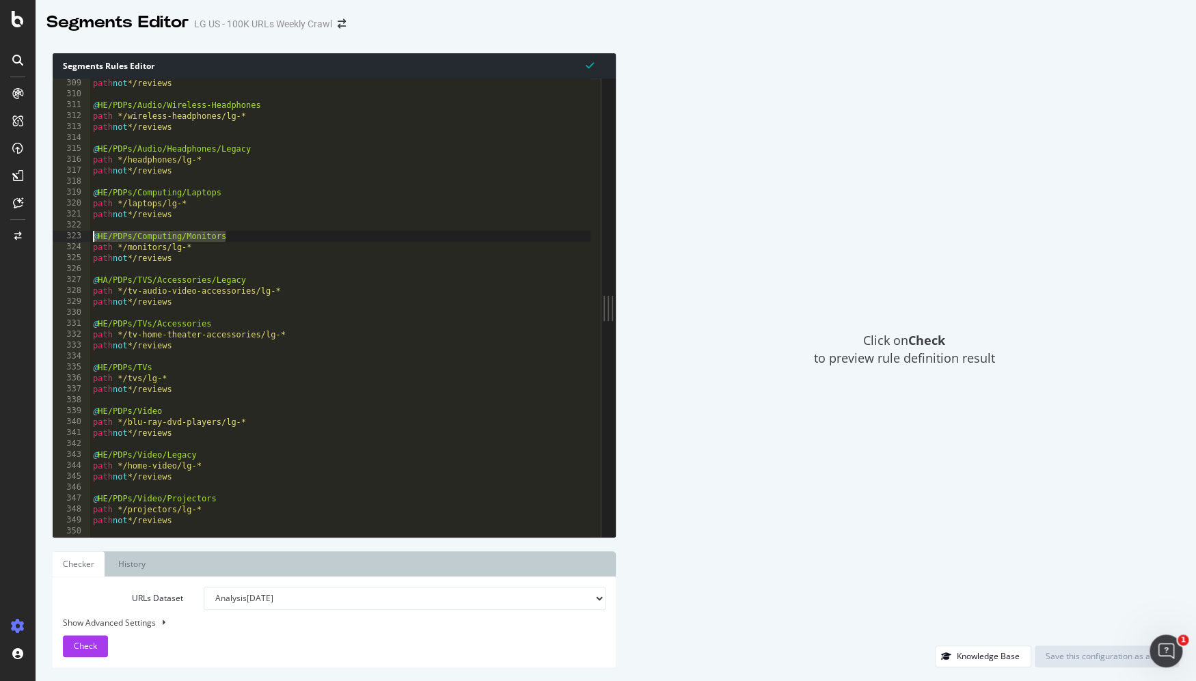
click at [74, 232] on div "@HE/PDPs/Video/Projectors 309 310 311 312 313 314 315 316 317 318 319 320 321 3…" at bounding box center [327, 308] width 548 height 458
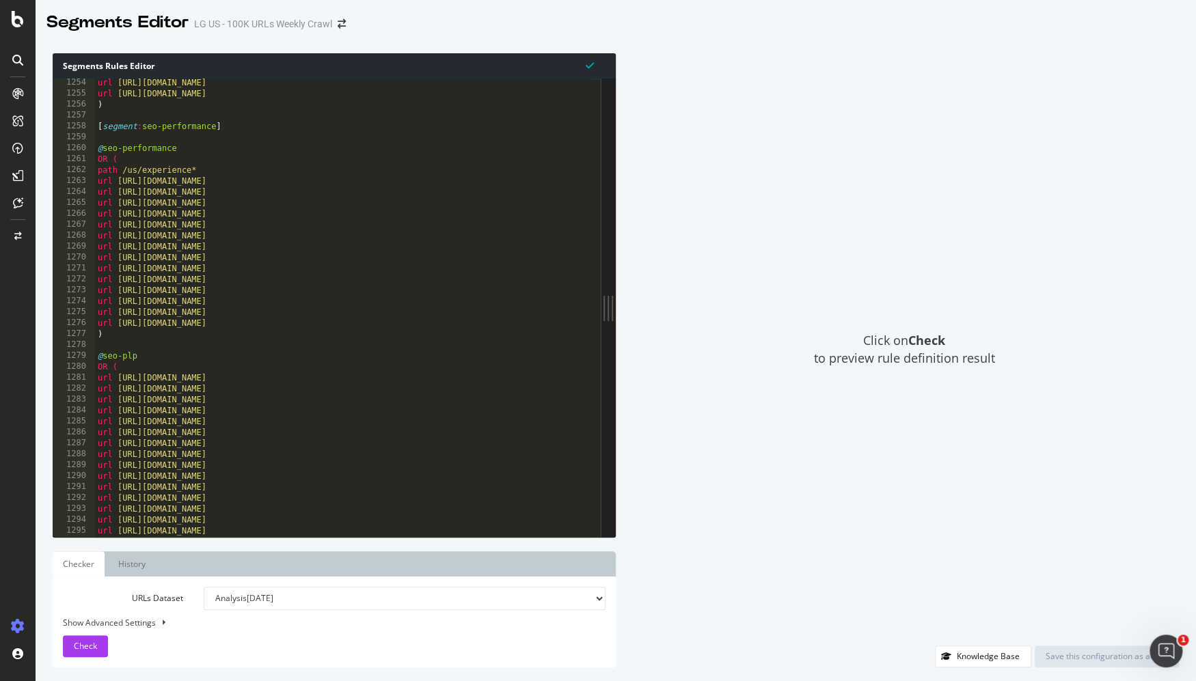
scroll to position [13699, 0]
click at [134, 360] on div "url [URL][DOMAIN_NAME] url [URL][DOMAIN_NAME] ) [ segment : seo-performance ] @…" at bounding box center [759, 312] width 1329 height 470
type textarea "@seo-plp"
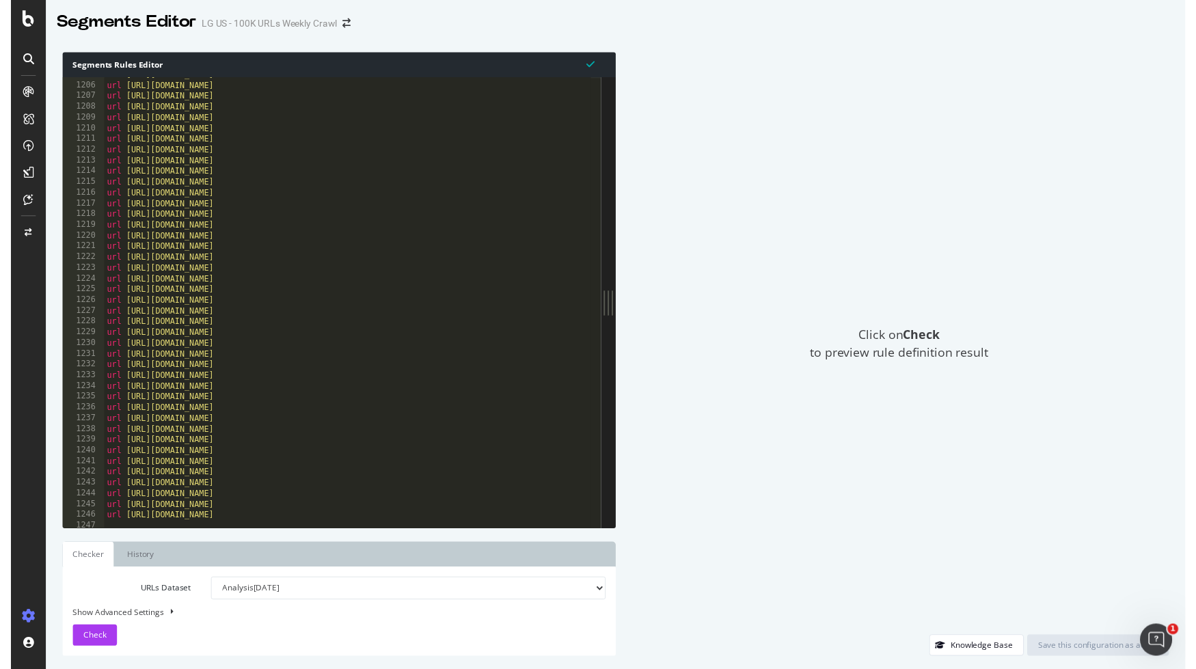
scroll to position [13088, 0]
